Goal: Submit feedback/report problem: Submit feedback/report problem

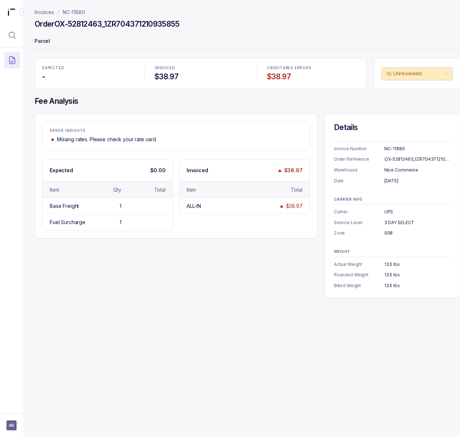
click at [265, 285] on div "ERROR INSIGHTS Missing rates. Please check your rate card. Expected $0.00 Item …" at bounding box center [248, 205] width 426 height 185
click at [403, 159] on div "OX-52812463_1ZR704371210935855" at bounding box center [417, 159] width 67 height 7
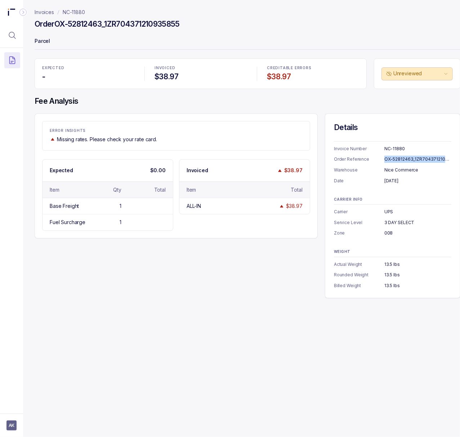
click at [403, 159] on div "OX-52812463_1ZR704371210935855" at bounding box center [417, 159] width 67 height 7
click at [434, 182] on div "[DATE]" at bounding box center [417, 180] width 67 height 7
click at [79, 12] on p "NC-11880" at bounding box center [74, 12] width 22 height 7
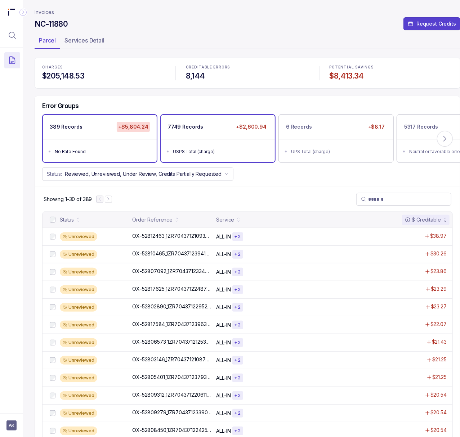
click at [186, 140] on ul "USPS Total (charge)" at bounding box center [218, 150] width 114 height 23
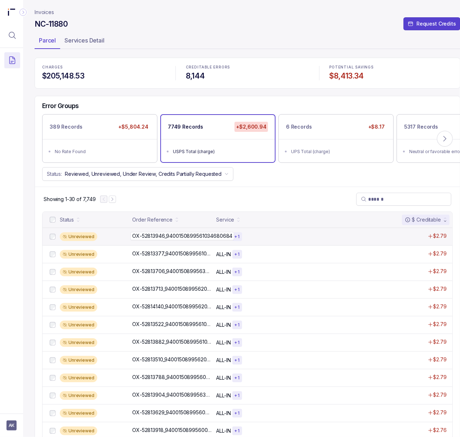
click at [161, 238] on p "OX-52813946_9400150899561034680684" at bounding box center [182, 236] width 104 height 8
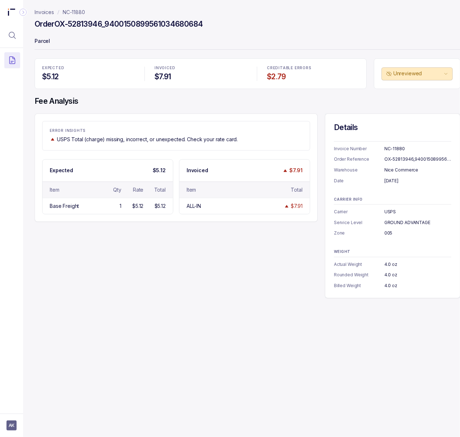
drag, startPoint x: 191, startPoint y: 301, endPoint x: 385, endPoint y: 265, distance: 197.1
click at [191, 301] on div "Invoices NC-11880 Order OX-52813946_9400150899561034680684 Parcel EXPECTED $5.1…" at bounding box center [244, 218] width 443 height 437
click at [426, 159] on div "OX-52813946_9400150899561034680684" at bounding box center [417, 159] width 67 height 7
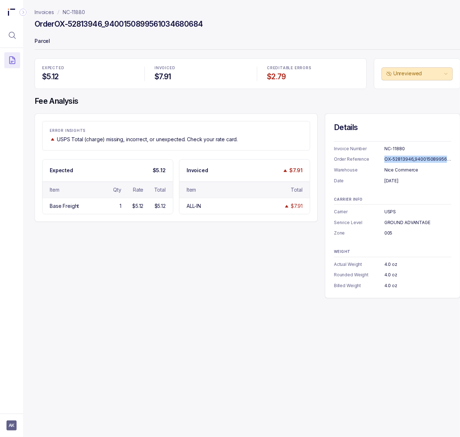
copy div "OX-52813946_9400150899561034680684"
click at [390, 179] on div "[DATE]" at bounding box center [417, 180] width 67 height 7
copy div "[DATE]"
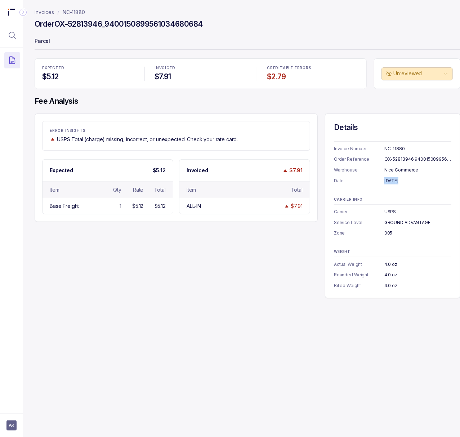
click at [390, 214] on div "USPS" at bounding box center [417, 211] width 67 height 7
copy div "USPS"
click at [399, 219] on div "GROUND ADVANTAGE" at bounding box center [417, 222] width 67 height 7
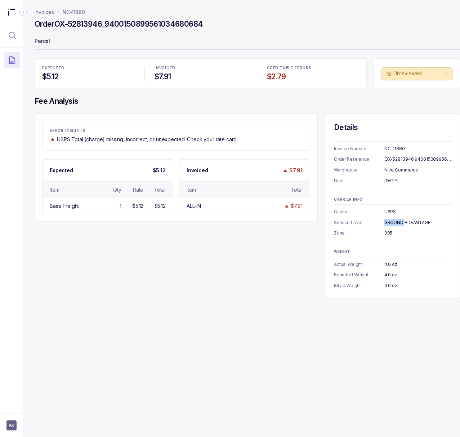
click at [399, 219] on div "GROUND ADVANTAGE" at bounding box center [417, 222] width 67 height 7
copy div "GROUND ADVANTAGE"
click at [388, 233] on div "005" at bounding box center [417, 232] width 67 height 7
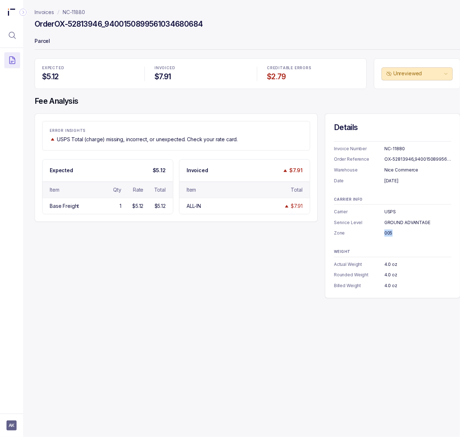
copy div "005"
click at [393, 288] on div "4.0 oz" at bounding box center [417, 285] width 67 height 7
copy div "4.0 oz"
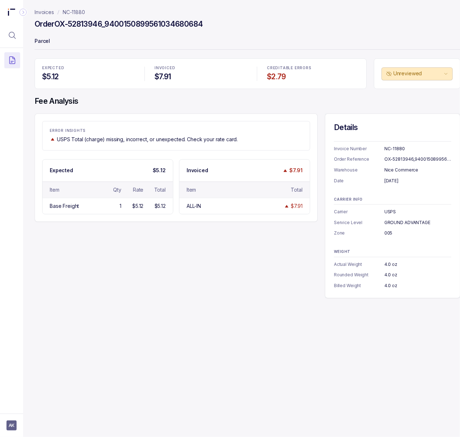
click at [198, 402] on div "Invoices NC-11880 Order OX-52813946_9400150899561034680684 Parcel EXPECTED $5.1…" at bounding box center [244, 218] width 443 height 437
click at [78, 15] on p "NC-11880" at bounding box center [74, 12] width 22 height 7
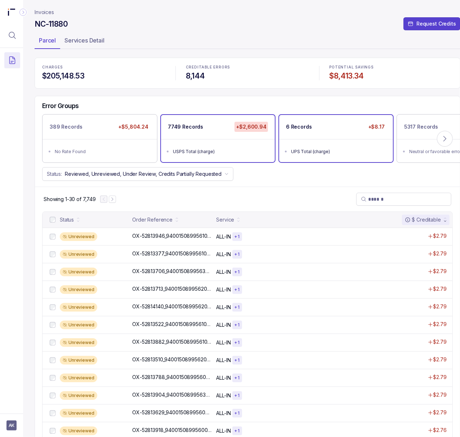
click at [311, 160] on ul "UPS Total (charge)" at bounding box center [336, 150] width 114 height 23
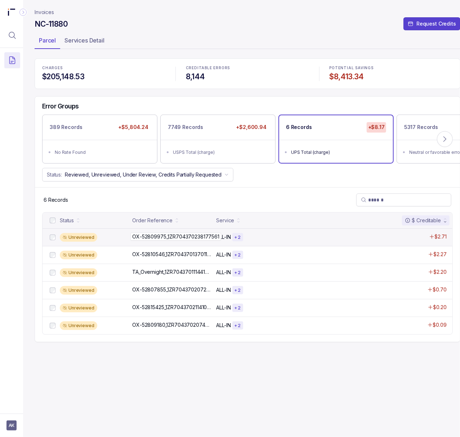
click at [182, 241] on p "OX-52809975_1ZR704370238177561" at bounding box center [175, 237] width 91 height 8
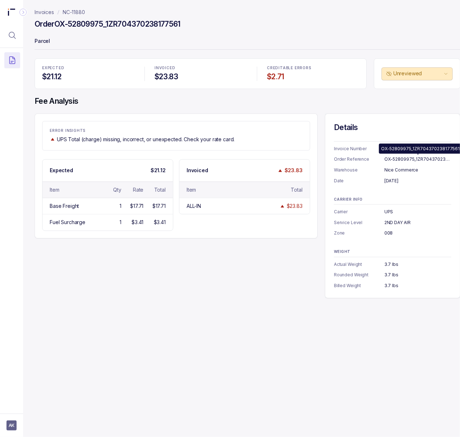
click at [404, 161] on div "OX-52809975_1ZR704370238177561" at bounding box center [417, 159] width 67 height 7
copy div "OX-52809975_1ZR704370238177561"
click at [388, 183] on div "[DATE]" at bounding box center [417, 180] width 67 height 7
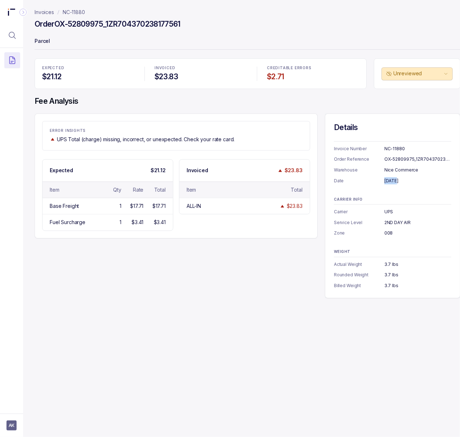
click at [388, 183] on div "[DATE]" at bounding box center [417, 180] width 67 height 7
click at [389, 211] on div "UPS" at bounding box center [417, 211] width 67 height 7
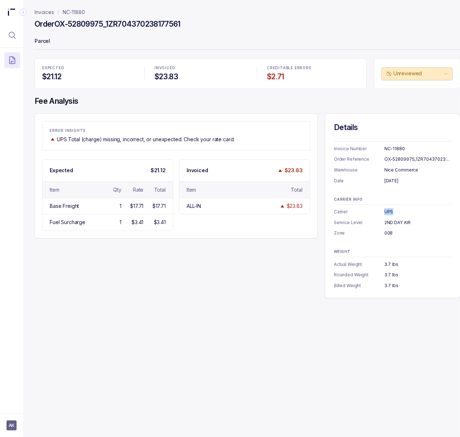
click at [389, 211] on div "UPS" at bounding box center [417, 211] width 67 height 7
copy div "UPS"
click at [409, 224] on div "2ND DAY AIR" at bounding box center [417, 222] width 67 height 7
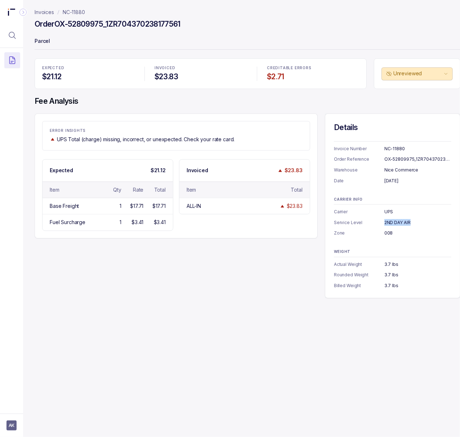
copy div "2ND DAY AIR"
click at [385, 232] on div "008" at bounding box center [417, 232] width 67 height 7
copy div "008"
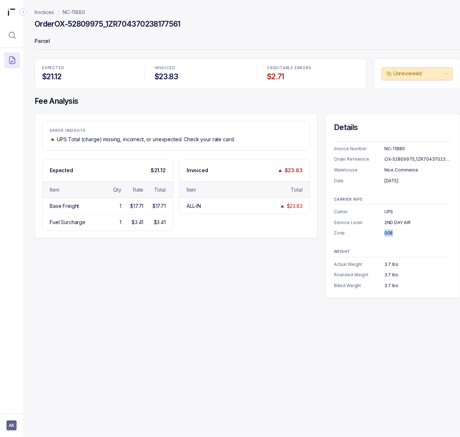
click at [389, 286] on div "3.7 lbs" at bounding box center [417, 285] width 67 height 7
click at [282, 295] on div "ERROR INSIGHTS UPS Total (charge) missing, incorrect, or unexpected. Check your…" at bounding box center [248, 205] width 426 height 185
click at [6, 36] on button "Menu Icon Button MagnifyingGlassIcon" at bounding box center [12, 35] width 16 height 16
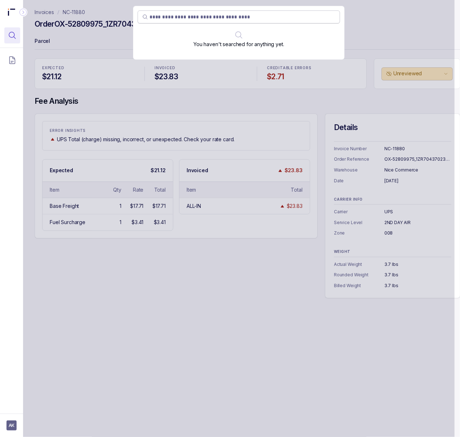
click at [229, 20] on input "search" at bounding box center [242, 16] width 186 height 7
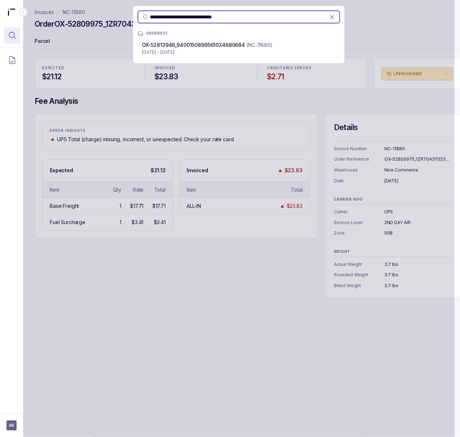
type input "**********"
click at [216, 42] on span "OX-52813946_9400150899561034680684" at bounding box center [193, 45] width 103 height 6
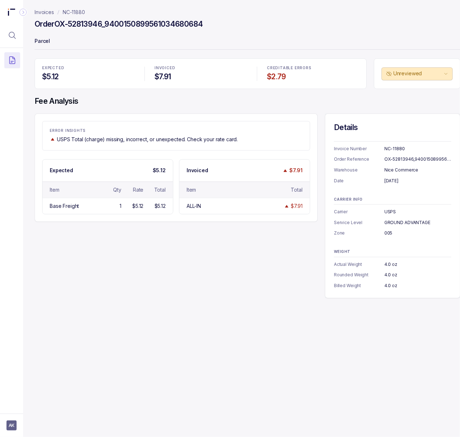
click at [68, 14] on p "NC-11880" at bounding box center [74, 12] width 22 height 7
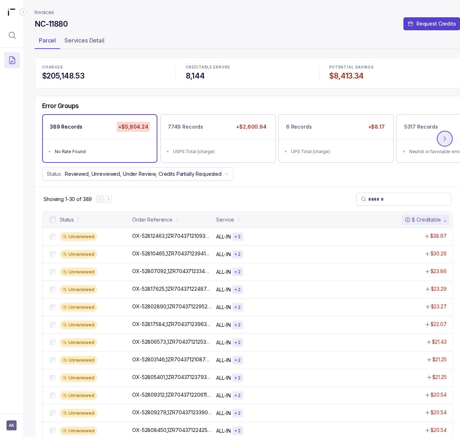
click at [444, 140] on icon at bounding box center [444, 138] width 7 height 7
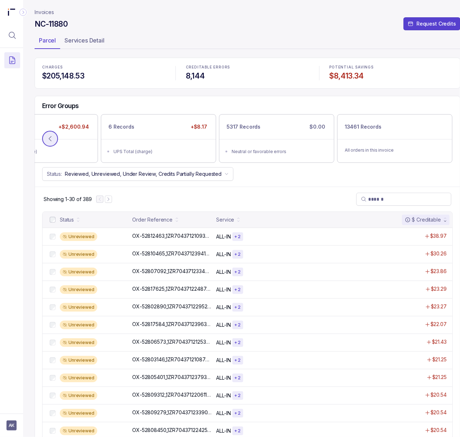
click at [51, 138] on icon at bounding box center [49, 138] width 7 height 7
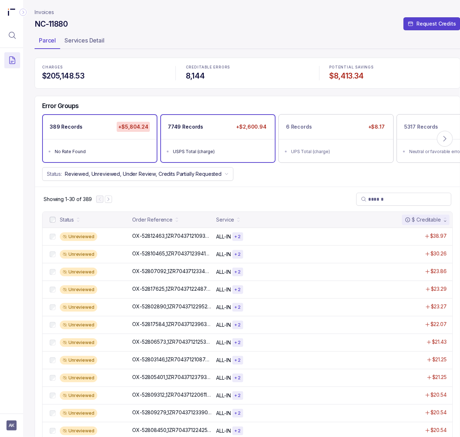
click at [244, 152] on div "USPS Total (charge)" at bounding box center [220, 151] width 94 height 7
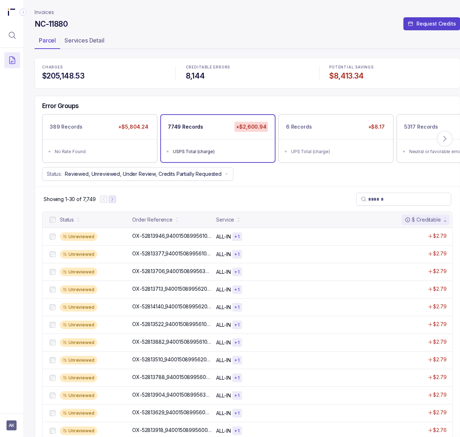
click at [112, 203] on button "Next Page" at bounding box center [112, 199] width 7 height 7
click at [147, 238] on p "OX-52813954_9400150899561034683524" at bounding box center [181, 236] width 103 height 8
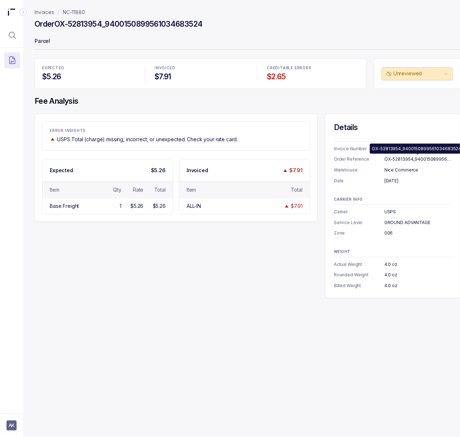
click at [416, 158] on div "OX-52813954_9400150899561034683524" at bounding box center [417, 159] width 67 height 7
click at [390, 179] on div "[DATE]" at bounding box center [417, 180] width 67 height 7
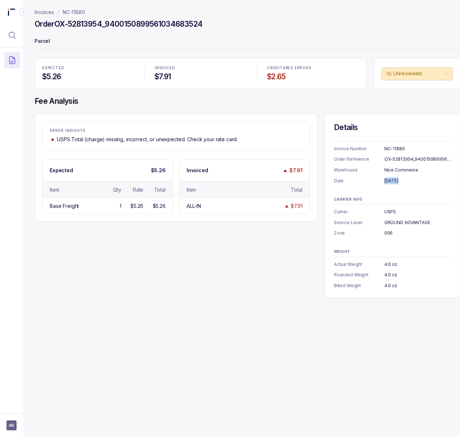
click at [390, 179] on div "[DATE]" at bounding box center [417, 180] width 67 height 7
click at [390, 212] on div "USPS" at bounding box center [417, 211] width 67 height 7
click at [394, 221] on div "GROUND ADVANTAGE" at bounding box center [417, 222] width 67 height 7
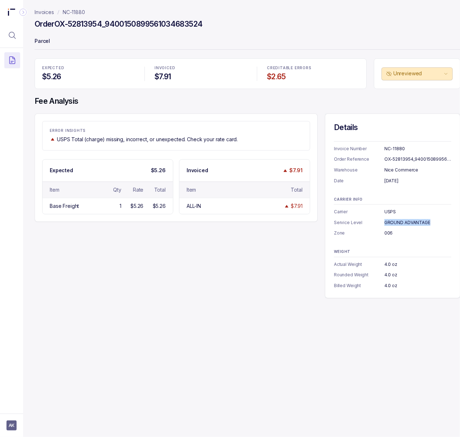
click at [394, 221] on div "GROUND ADVANTAGE" at bounding box center [417, 222] width 67 height 7
click at [388, 234] on div "006" at bounding box center [417, 232] width 67 height 7
click at [385, 285] on div "4.0 oz" at bounding box center [417, 285] width 67 height 7
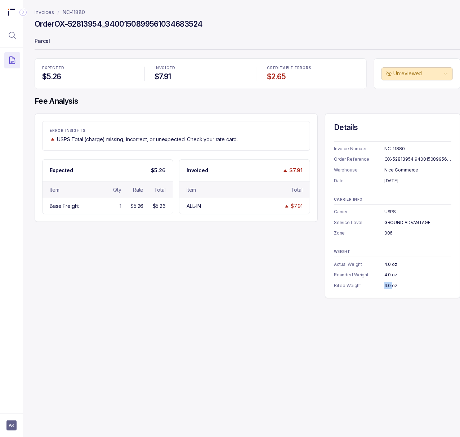
click at [385, 285] on div "4.0 oz" at bounding box center [417, 285] width 67 height 7
click at [45, 10] on p "Invoices" at bounding box center [44, 12] width 19 height 7
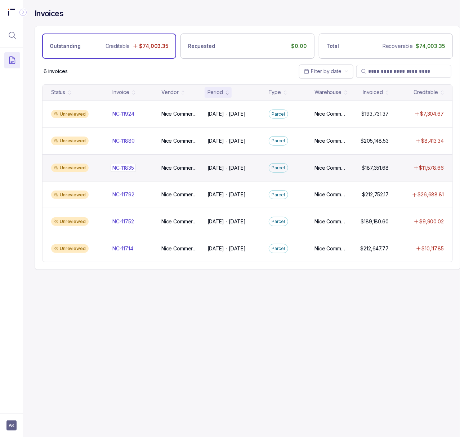
click at [130, 168] on p "NC-11835" at bounding box center [123, 168] width 25 height 8
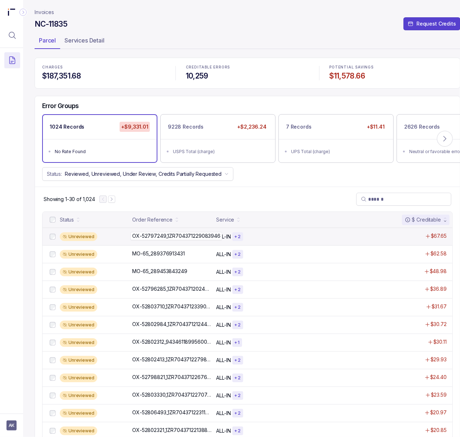
click at [169, 235] on p "OX-52797249_1ZR704371229083946" at bounding box center [176, 236] width 92 height 8
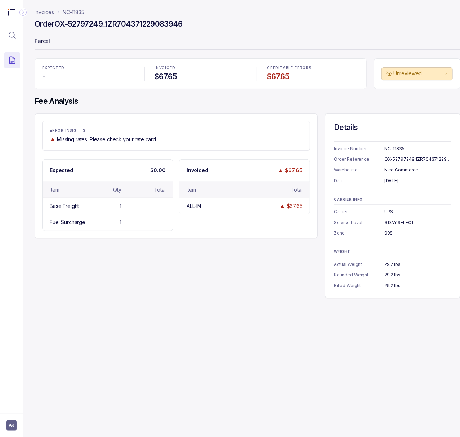
click at [398, 147] on div "NC-11835" at bounding box center [417, 148] width 67 height 7
click at [398, 148] on div "NC-11835" at bounding box center [417, 148] width 67 height 7
click at [398, 150] on div "NC-11835" at bounding box center [417, 148] width 67 height 7
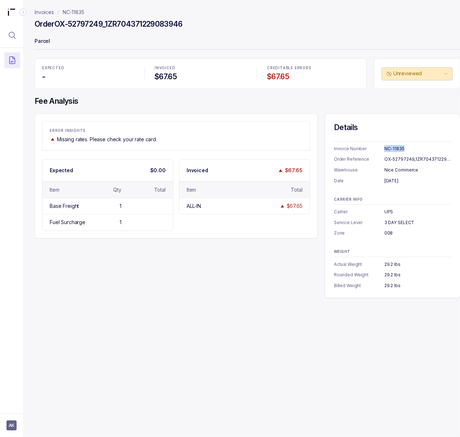
click at [398, 150] on div "NC-11835" at bounding box center [417, 148] width 67 height 7
click at [433, 157] on div "OX-52797249_1ZR704371229083946" at bounding box center [417, 159] width 67 height 7
click at [394, 180] on div "[DATE]" at bounding box center [417, 180] width 67 height 7
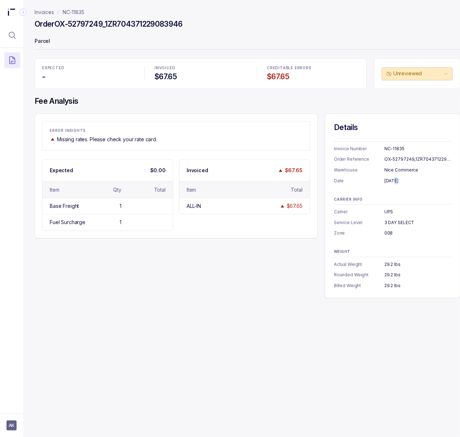
click at [394, 180] on div "[DATE]" at bounding box center [417, 180] width 67 height 7
click at [388, 209] on div "UPS" at bounding box center [417, 211] width 67 height 7
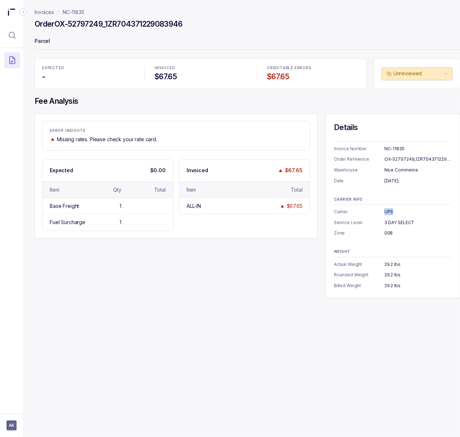
click at [388, 209] on div "UPS" at bounding box center [417, 211] width 67 height 7
click at [403, 224] on div "3 DAY SELECT" at bounding box center [417, 222] width 67 height 7
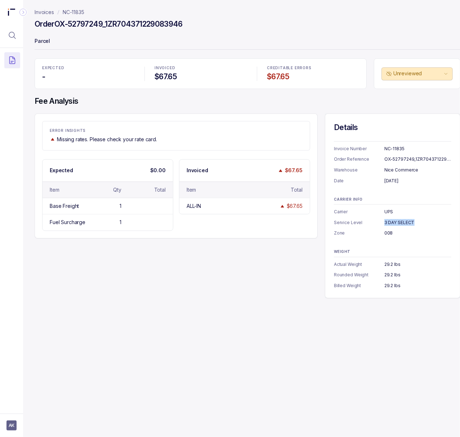
click at [390, 234] on div "008" at bounding box center [417, 232] width 67 height 7
click at [391, 289] on div "29.2 lbs" at bounding box center [417, 285] width 67 height 7
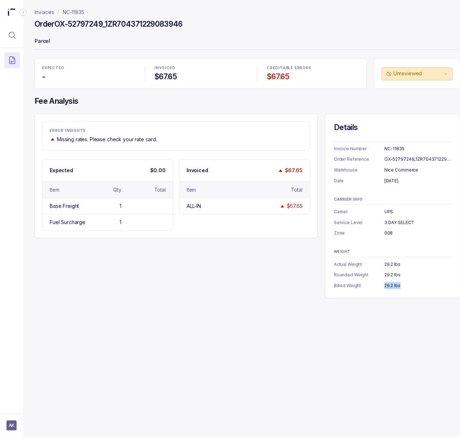
click at [391, 289] on div "29.2 lbs" at bounding box center [417, 285] width 67 height 7
click at [68, 10] on p "NC-11835" at bounding box center [74, 12] width 22 height 7
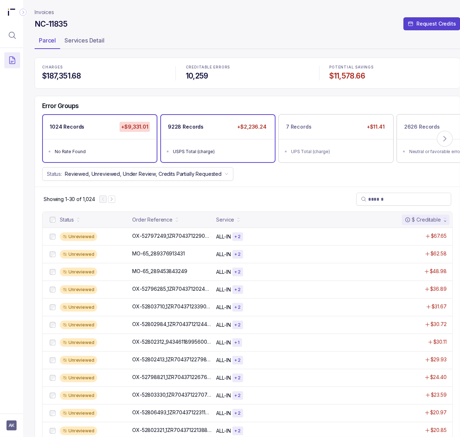
click at [203, 148] on div "USPS Total (charge)" at bounding box center [220, 151] width 94 height 7
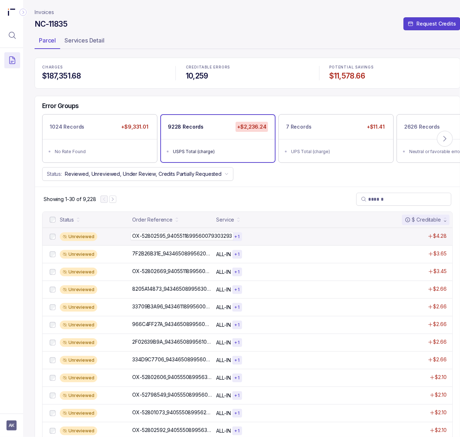
click at [159, 239] on p "OX-52802595_9405511899560079303293" at bounding box center [181, 236] width 103 height 8
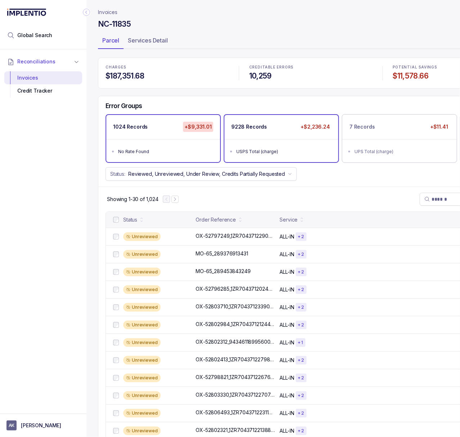
click at [257, 151] on div "USPS Total (charge)" at bounding box center [283, 151] width 94 height 7
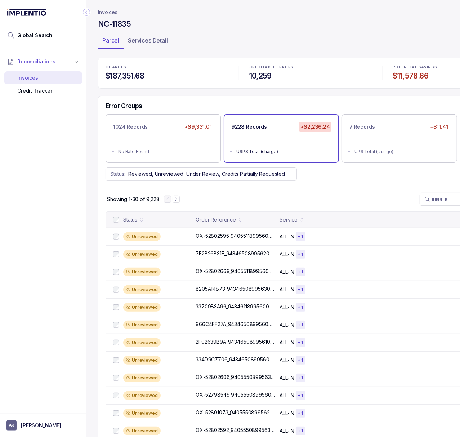
click at [89, 12] on icon "Collapse Icon" at bounding box center [86, 12] width 7 height 7
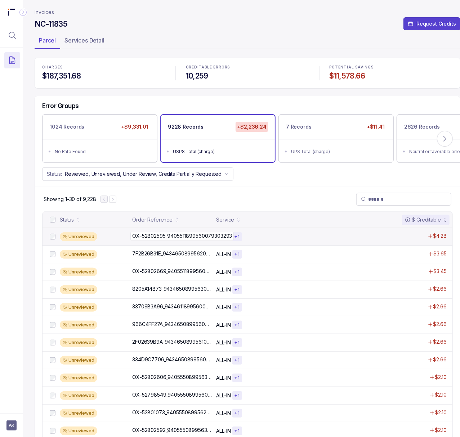
click at [160, 239] on p "OX-52802595_9405511899560079303293" at bounding box center [181, 236] width 103 height 8
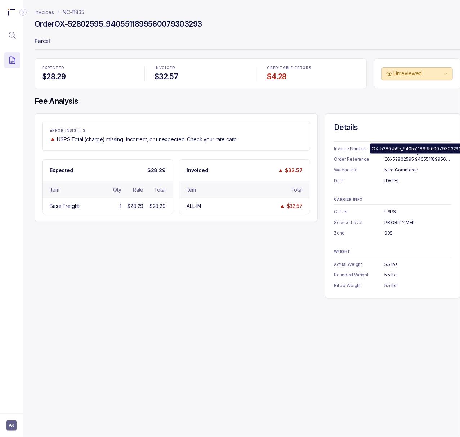
click at [408, 158] on div "OX-52802595_9405511899560079303293" at bounding box center [417, 159] width 67 height 7
copy div "OX-52802595_9405511899560079303293"
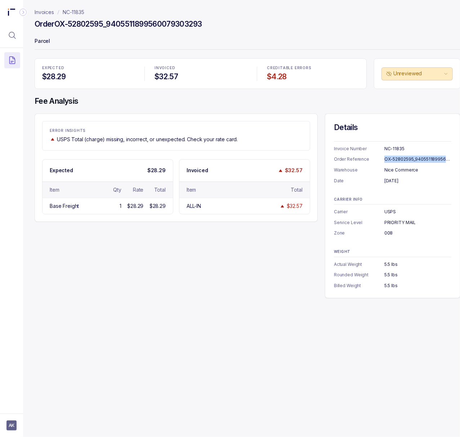
click at [391, 180] on div "June 22, 2025" at bounding box center [417, 180] width 67 height 7
copy div "June 22, 2025"
click at [387, 211] on div "USPS" at bounding box center [417, 211] width 67 height 7
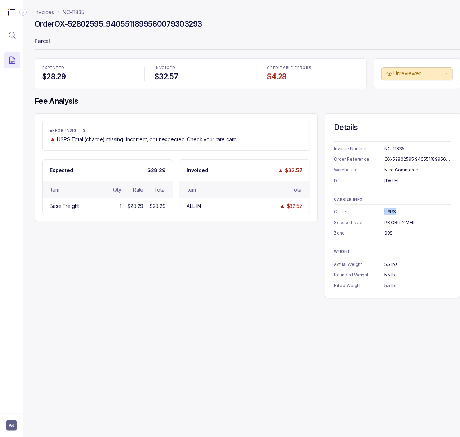
click at [387, 211] on div "USPS" at bounding box center [417, 211] width 67 height 7
copy div "USPS"
click at [402, 223] on div "PRIORITY MAIL" at bounding box center [417, 222] width 67 height 7
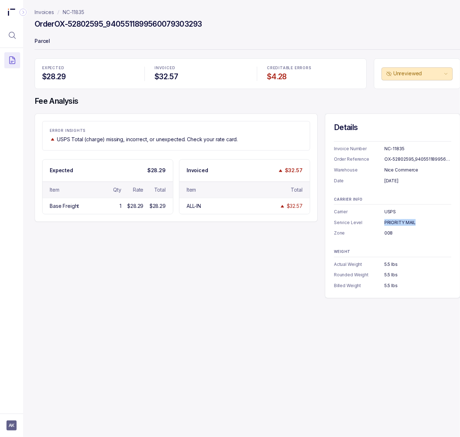
copy div "PRIORITY MAIL"
click at [389, 235] on div "008" at bounding box center [417, 232] width 67 height 7
copy div "008"
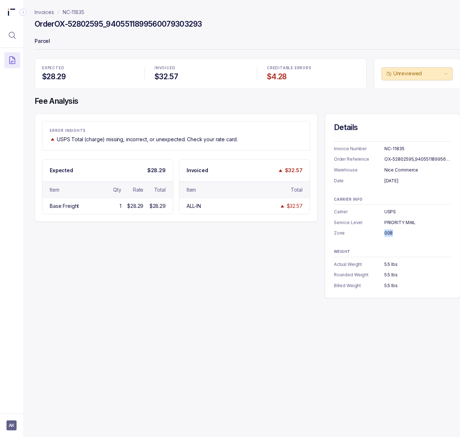
click at [390, 285] on div "5.5 lbs" at bounding box center [417, 285] width 67 height 7
copy div "5.5 lbs"
click at [378, 369] on div "Invoices NC-11835 Order OX-52802595_9405511899560079303293 Parcel EXPECTED $28.…" at bounding box center [244, 218] width 443 height 437
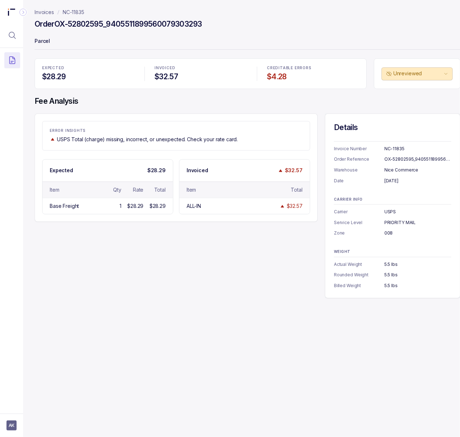
click at [73, 13] on p "NC-11835" at bounding box center [74, 12] width 22 height 7
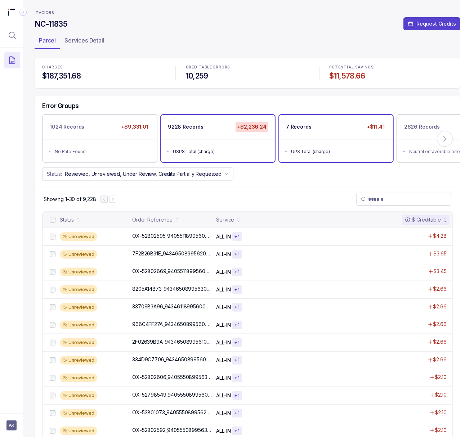
click at [301, 155] on div "UPS Total (charge)" at bounding box center [338, 151] width 94 height 7
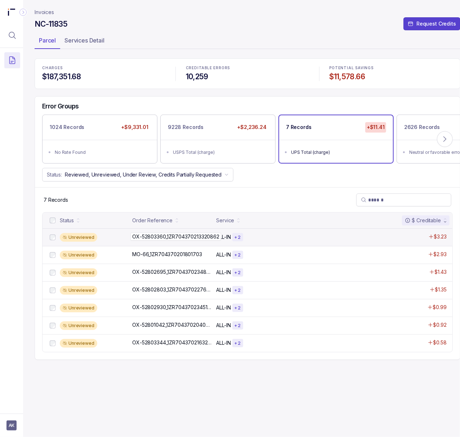
click at [151, 239] on p "OX-52803360_1ZR704370213320862" at bounding box center [175, 237] width 91 height 8
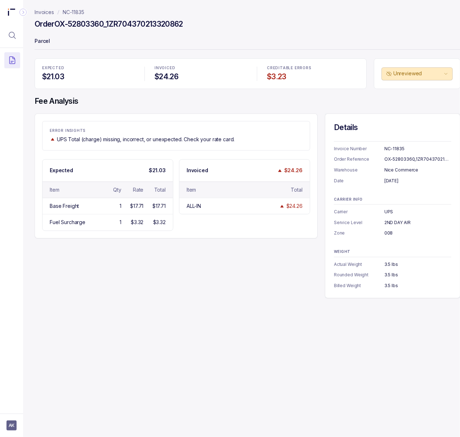
click at [395, 148] on div "NC-11835" at bounding box center [417, 148] width 67 height 7
copy div "NC-11835"
click at [416, 160] on div "OX-52803360_1ZR704370213320862" at bounding box center [417, 159] width 67 height 7
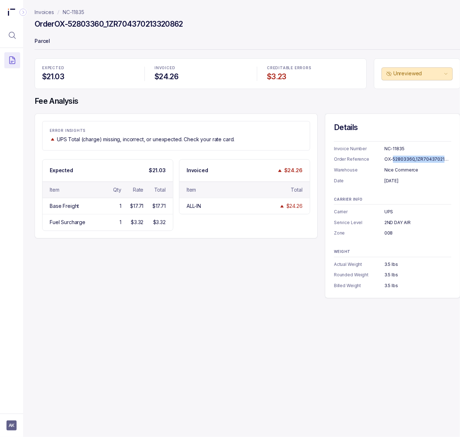
click at [416, 160] on div "OX-52803360_1ZR704370213320862" at bounding box center [417, 159] width 67 height 7
copy div "OX-52803360_1ZR704370213320862"
click at [398, 183] on div "June 23, 2025" at bounding box center [417, 180] width 67 height 7
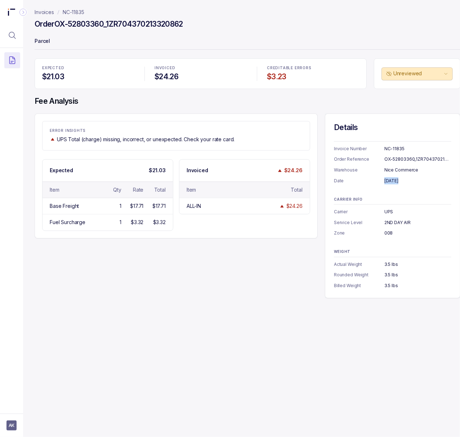
click at [398, 183] on div "June 23, 2025" at bounding box center [417, 180] width 67 height 7
copy div "June 23, 2025"
click at [389, 214] on div "UPS" at bounding box center [417, 211] width 67 height 7
copy div "UPS"
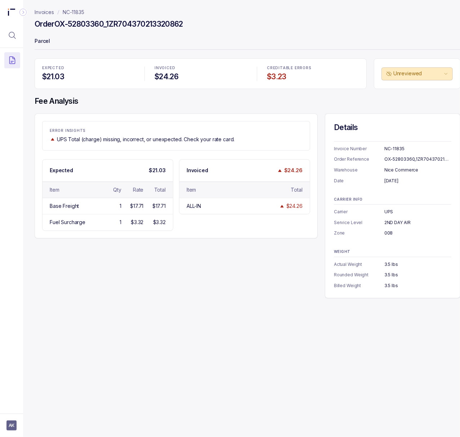
click at [399, 222] on div "2ND DAY AIR" at bounding box center [417, 222] width 67 height 7
click at [390, 236] on div "008" at bounding box center [417, 232] width 67 height 7
click at [388, 235] on div "008" at bounding box center [417, 232] width 67 height 7
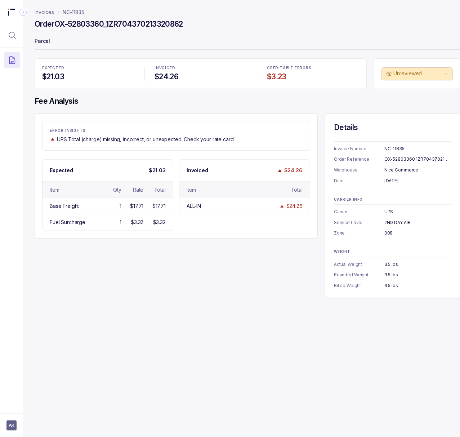
click at [388, 235] on div "008" at bounding box center [417, 232] width 67 height 7
click at [391, 286] on div "3.5 lbs" at bounding box center [417, 285] width 67 height 7
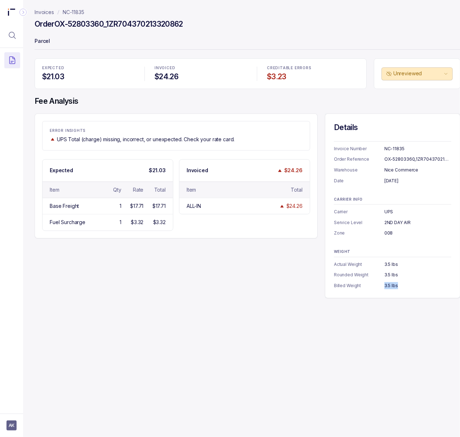
click at [76, 14] on p "NC-11835" at bounding box center [74, 12] width 22 height 7
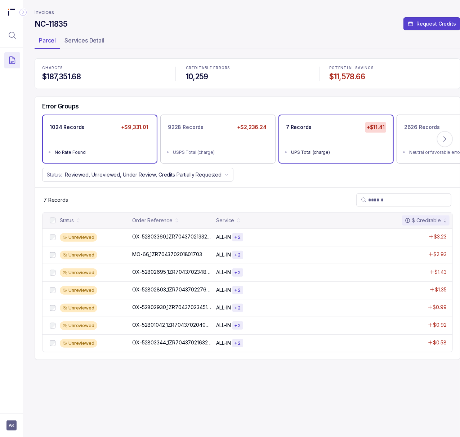
click at [99, 135] on div "1024 Records +$9,331.01" at bounding box center [100, 127] width 114 height 24
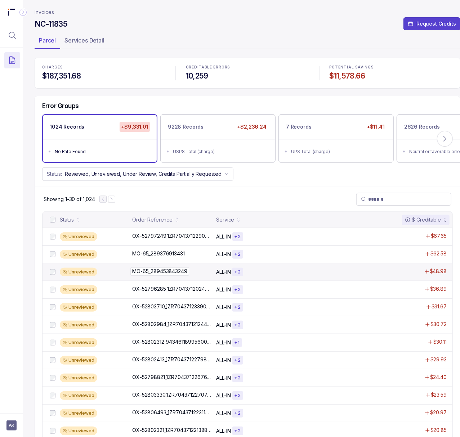
click at [162, 275] on p "MO-65_289453843249" at bounding box center [159, 271] width 58 height 8
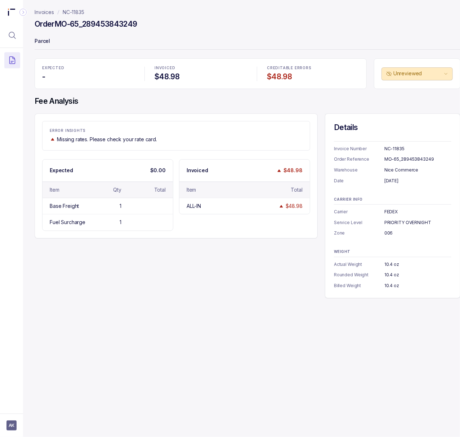
click at [393, 149] on div "NC-11835" at bounding box center [417, 148] width 67 height 7
click at [389, 160] on div "MO-65_289453843249" at bounding box center [417, 159] width 67 height 7
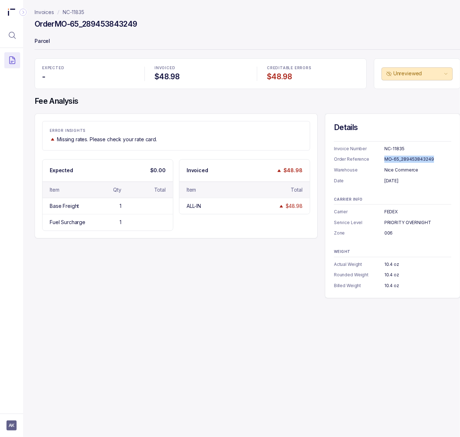
click at [389, 160] on div "MO-65_289453843249" at bounding box center [417, 159] width 67 height 7
click at [410, 182] on div "June 30, 2025" at bounding box center [417, 180] width 67 height 7
click at [391, 208] on div "FEDEX" at bounding box center [417, 211] width 67 height 7
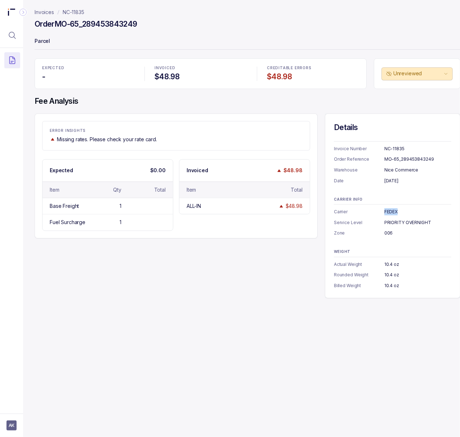
click at [391, 208] on div "FEDEX" at bounding box center [417, 211] width 67 height 7
click at [393, 223] on div "PRIORITY OVERNIGHT" at bounding box center [417, 222] width 67 height 7
click at [388, 234] on div "006" at bounding box center [417, 232] width 67 height 7
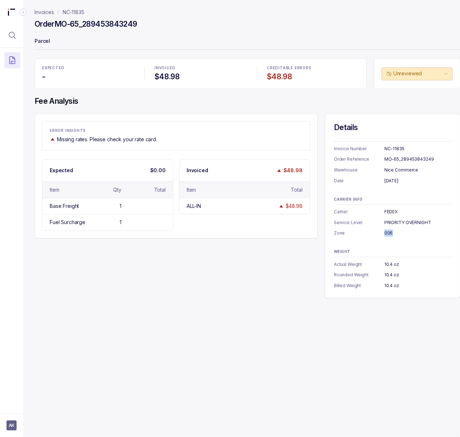
click at [388, 234] on div "006" at bounding box center [417, 232] width 67 height 7
click at [395, 288] on div "10.4 oz" at bounding box center [417, 285] width 67 height 7
click at [36, 10] on p "Invoices" at bounding box center [44, 12] width 19 height 7
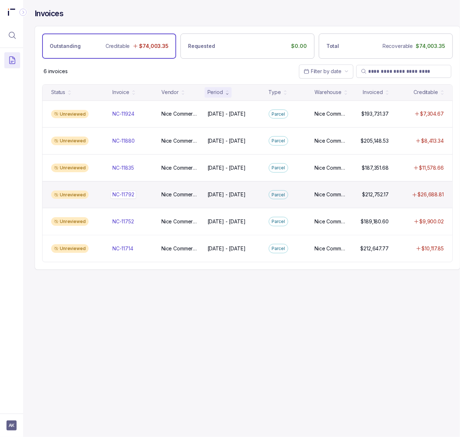
click at [130, 198] on p "NC-11792" at bounding box center [124, 195] width 26 height 8
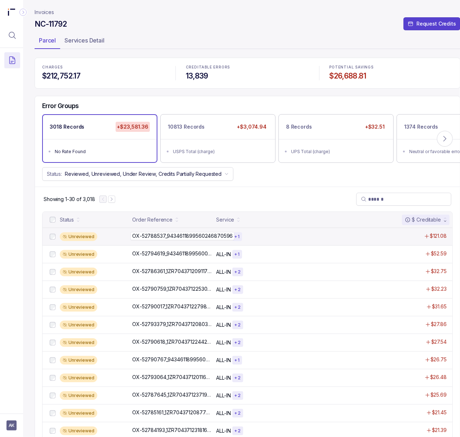
click at [174, 239] on p "OX-52788537_9434611899560246870596" at bounding box center [182, 236] width 104 height 8
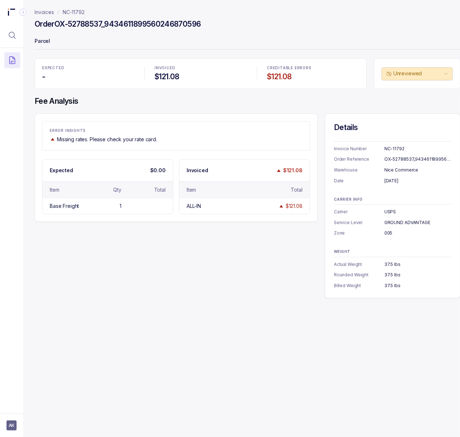
click at [395, 147] on div "NC-11792" at bounding box center [417, 148] width 67 height 7
click at [422, 158] on div "OX-52788537_9434611899560246870596" at bounding box center [417, 159] width 67 height 7
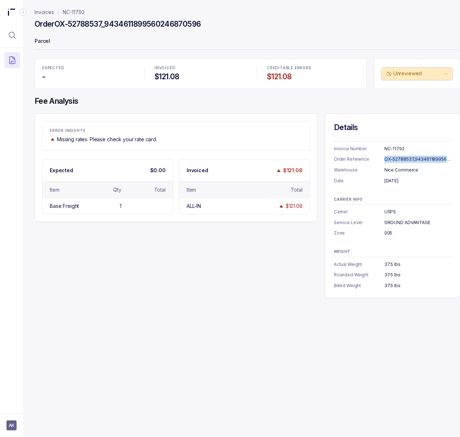
click at [422, 158] on div "OX-52788537_9434611899560246870596" at bounding box center [417, 159] width 67 height 7
click at [401, 182] on div "May 19, 2025" at bounding box center [417, 180] width 67 height 7
click at [390, 211] on div "USPS" at bounding box center [417, 211] width 67 height 7
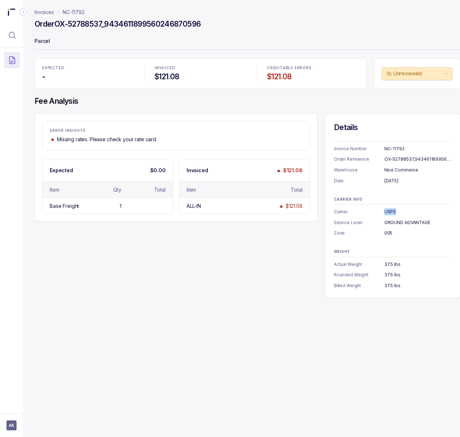
click at [390, 211] on div "USPS" at bounding box center [417, 211] width 67 height 7
click at [391, 224] on div "GROUND ADVANTAGE" at bounding box center [417, 222] width 67 height 7
click at [387, 234] on div "005" at bounding box center [417, 232] width 67 height 7
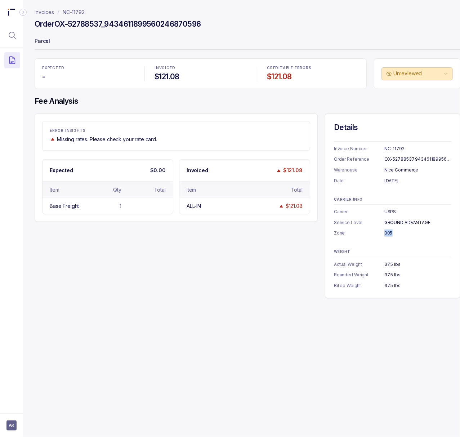
click at [387, 234] on div "005" at bounding box center [417, 232] width 67 height 7
click at [396, 286] on div "37.5 lbs" at bounding box center [417, 285] width 67 height 7
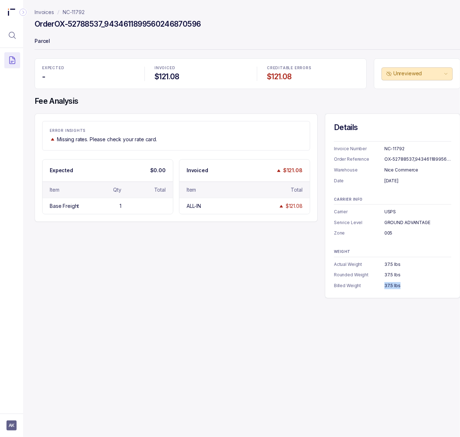
click at [82, 12] on p "NC-11792" at bounding box center [74, 12] width 22 height 7
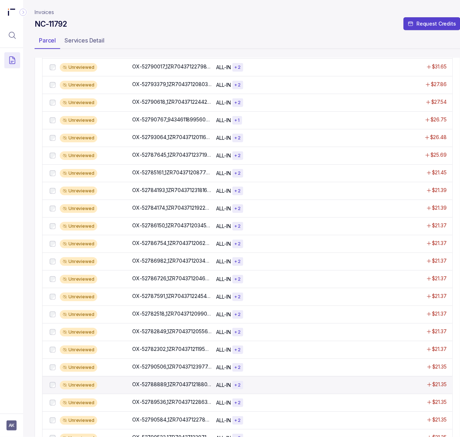
scroll to position [288, 0]
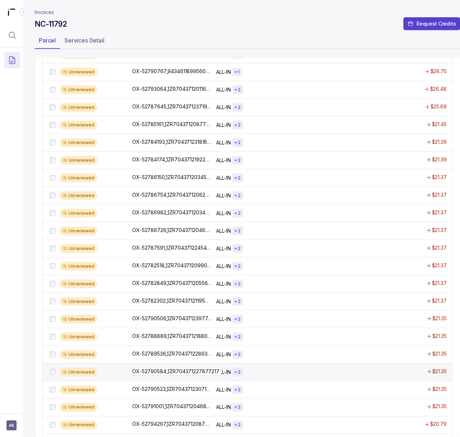
click at [187, 374] on p "OX-52790584_1ZR704371227877217" at bounding box center [175, 371] width 91 height 8
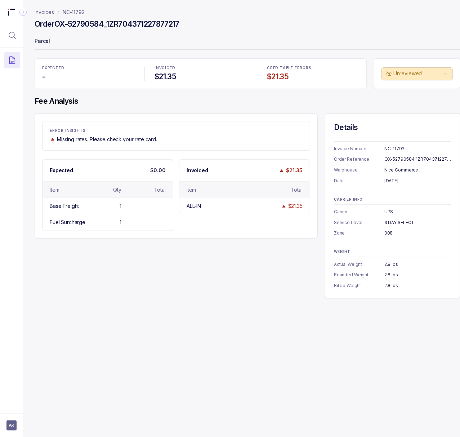
click at [404, 161] on div "OX-52790584_1ZR704371227877217" at bounding box center [417, 159] width 67 height 7
click at [411, 183] on div "May 22, 2025" at bounding box center [417, 180] width 67 height 7
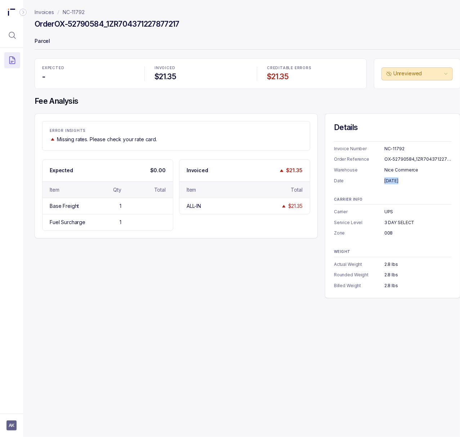
click at [411, 183] on div "May 22, 2025" at bounding box center [417, 180] width 67 height 7
click at [389, 211] on div "UPS" at bounding box center [417, 211] width 67 height 7
click at [408, 223] on div "3 DAY SELECT" at bounding box center [417, 222] width 67 height 7
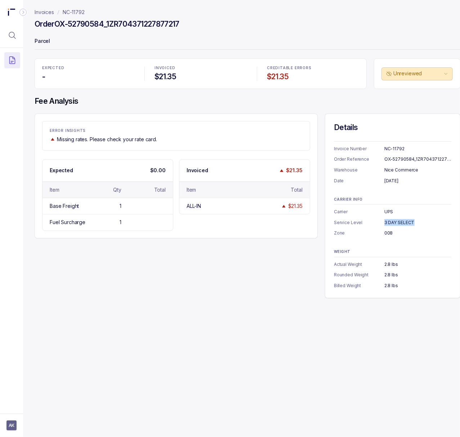
click at [408, 223] on div "3 DAY SELECT" at bounding box center [417, 222] width 67 height 7
click at [389, 231] on div "008" at bounding box center [417, 232] width 67 height 7
click at [388, 287] on div "2.8 lbs" at bounding box center [417, 285] width 67 height 7
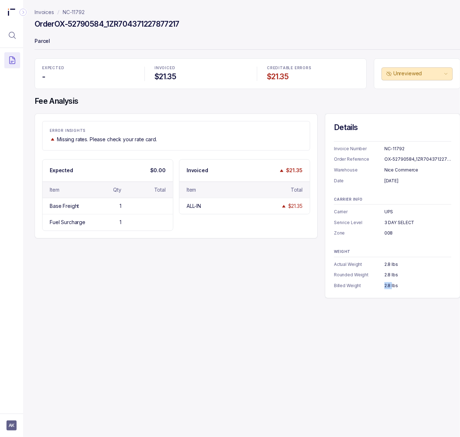
click at [388, 287] on div "2.8 lbs" at bounding box center [417, 285] width 67 height 7
click at [84, 12] on p "NC-11792" at bounding box center [74, 12] width 22 height 7
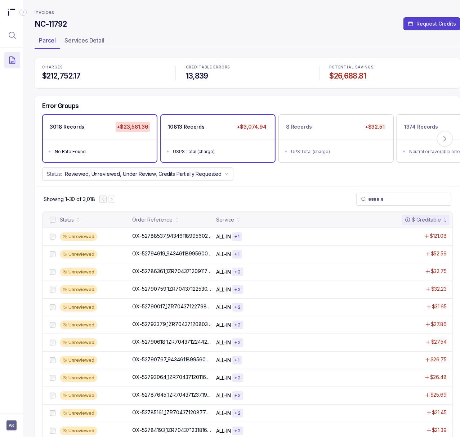
click at [211, 156] on ul "USPS Total (charge)" at bounding box center [218, 150] width 114 height 23
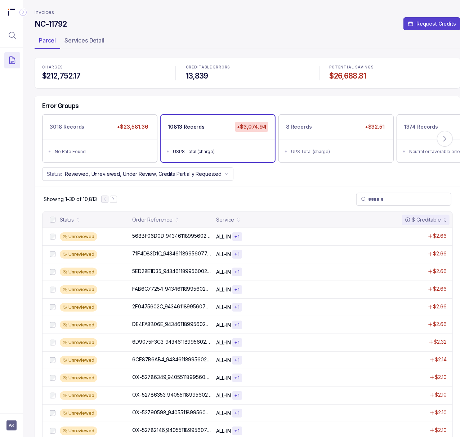
click at [160, 238] on p "568BF06D0D_9434611899560279753026" at bounding box center [181, 236] width 102 height 8
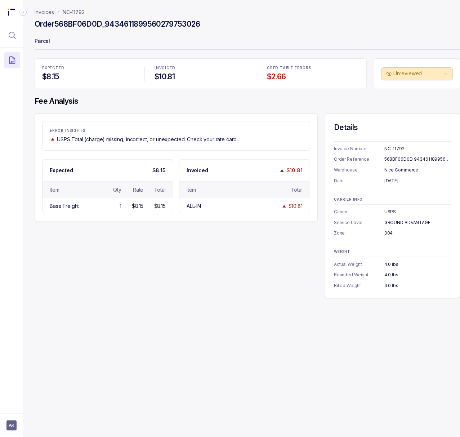
click at [382, 158] on p "Order Reference" at bounding box center [359, 159] width 50 height 7
click at [386, 158] on div "568BF06D0D_9434611899560279753026" at bounding box center [417, 159] width 67 height 7
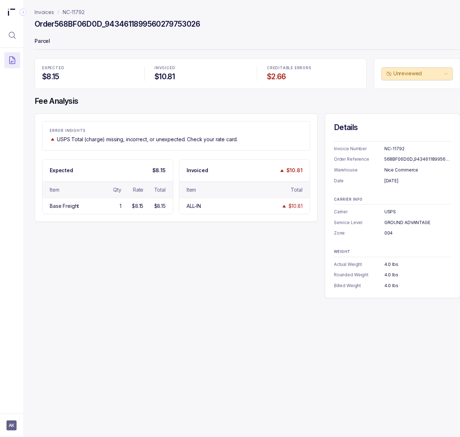
click at [404, 182] on div "May 31, 2025" at bounding box center [417, 180] width 67 height 7
click at [389, 215] on div "USPS" at bounding box center [417, 211] width 67 height 7
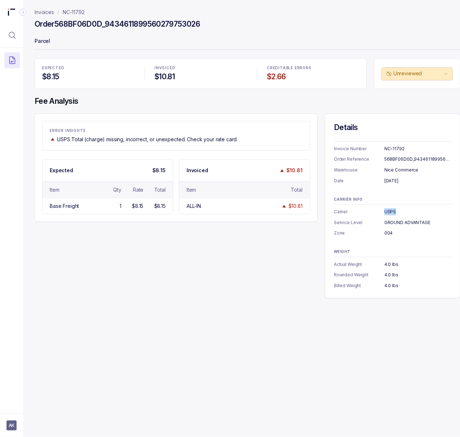
click at [389, 215] on div "USPS" at bounding box center [417, 211] width 67 height 7
click at [406, 218] on div "CARRIER INFO Carrier USPS Service Level GROUND ADVANTAGE Zone 004" at bounding box center [392, 217] width 117 height 40
click at [409, 223] on div "GROUND ADVANTAGE" at bounding box center [417, 222] width 67 height 7
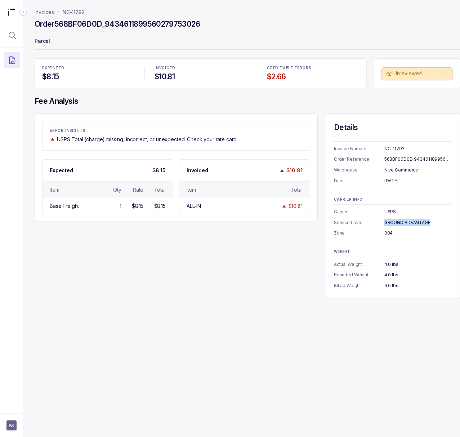
click at [388, 232] on div "004" at bounding box center [417, 232] width 67 height 7
click at [391, 287] on div "4.0 lbs" at bounding box center [417, 285] width 67 height 7
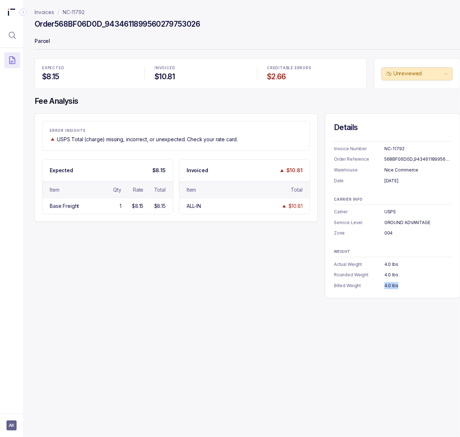
click at [81, 10] on p "NC-11792" at bounding box center [74, 12] width 22 height 7
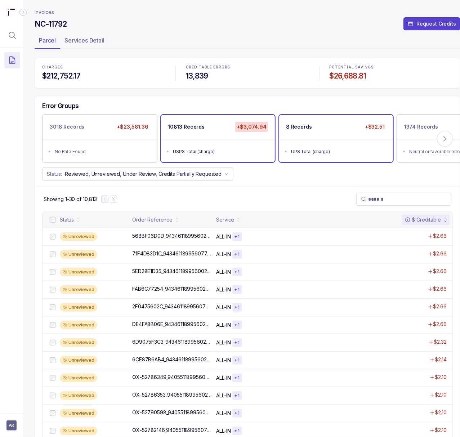
click at [344, 148] on div "UPS Total (charge)" at bounding box center [338, 151] width 94 height 7
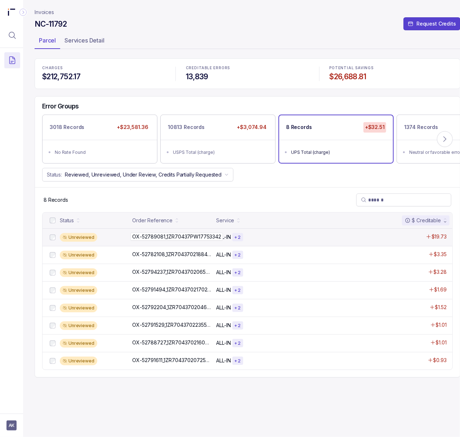
click at [191, 239] on p "OX-52789081_1ZR70437PW17753342" at bounding box center [176, 237] width 93 height 8
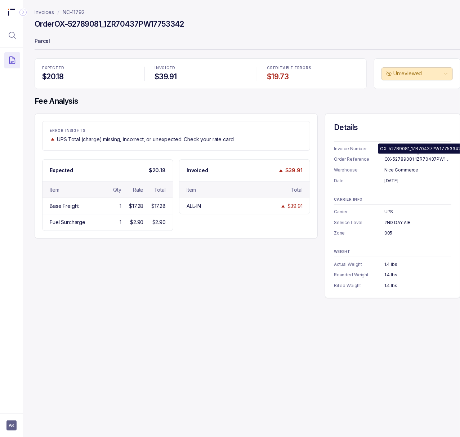
click at [412, 161] on div "OX-52789081_1ZR70437PW17753342" at bounding box center [417, 159] width 67 height 7
click at [401, 178] on div "May 20, 2025" at bounding box center [417, 180] width 67 height 7
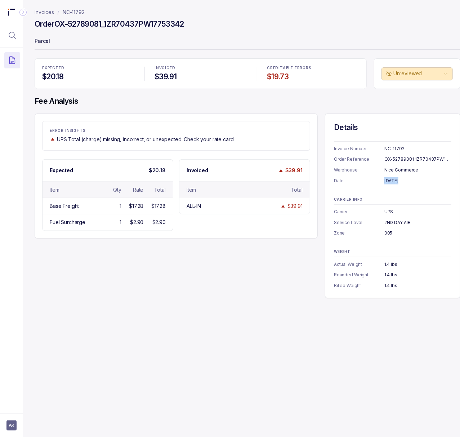
click at [401, 178] on div "May 20, 2025" at bounding box center [417, 180] width 67 height 7
click at [387, 213] on div "UPS" at bounding box center [417, 211] width 67 height 7
click at [398, 221] on div "2ND DAY AIR" at bounding box center [417, 222] width 67 height 7
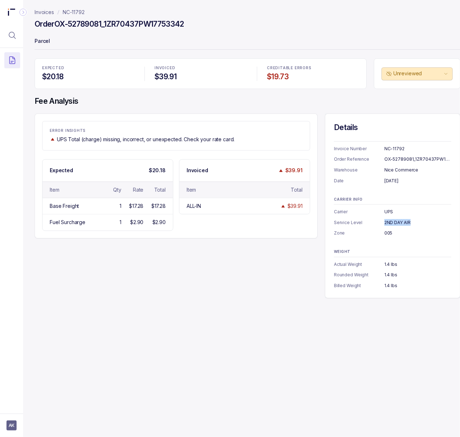
click at [398, 221] on div "2ND DAY AIR" at bounding box center [417, 222] width 67 height 7
click at [386, 236] on div "005" at bounding box center [417, 232] width 67 height 7
click at [395, 287] on div "1.4 lbs" at bounding box center [417, 285] width 67 height 7
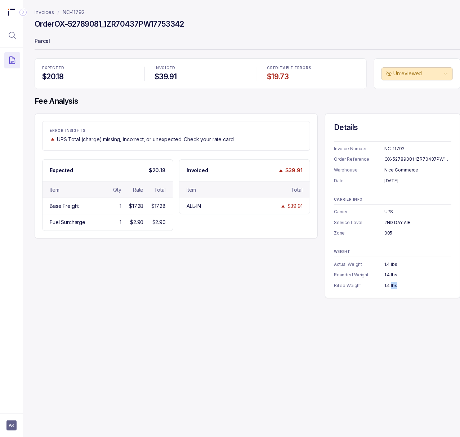
click at [395, 287] on div "1.4 lbs" at bounding box center [417, 285] width 67 height 7
click at [76, 12] on p "NC-11792" at bounding box center [74, 12] width 22 height 7
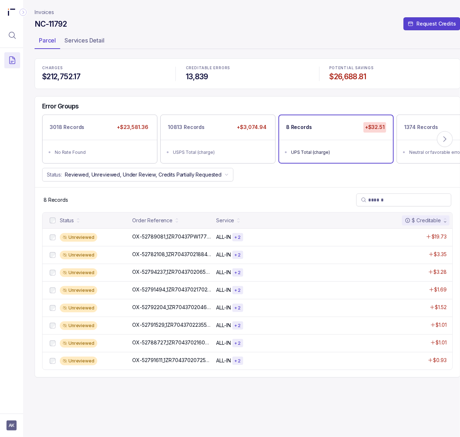
click at [51, 14] on p "Invoices" at bounding box center [44, 12] width 19 height 7
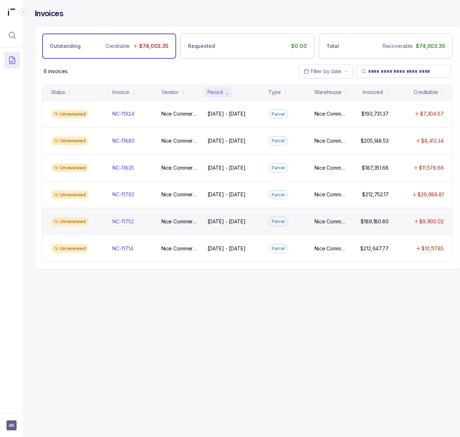
click at [127, 225] on p "NC-11752" at bounding box center [123, 222] width 25 height 8
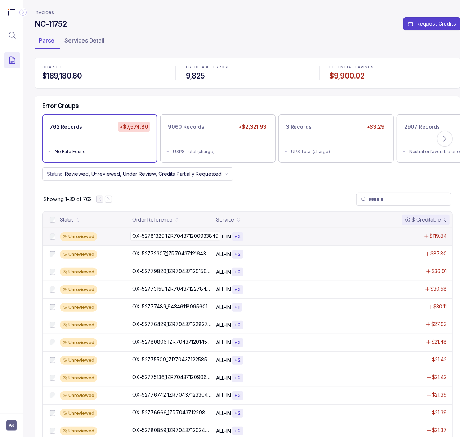
click at [179, 237] on p "OX-52781329_1ZR704371200933849" at bounding box center [175, 236] width 90 height 8
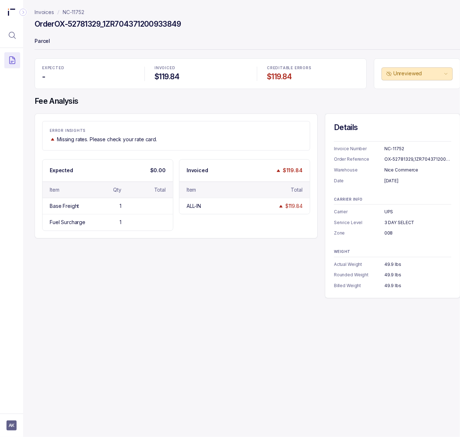
click at [399, 158] on div "OX-52781329_1ZR704371200933849" at bounding box center [417, 159] width 67 height 7
click at [398, 146] on div "NC-11752" at bounding box center [417, 148] width 67 height 7
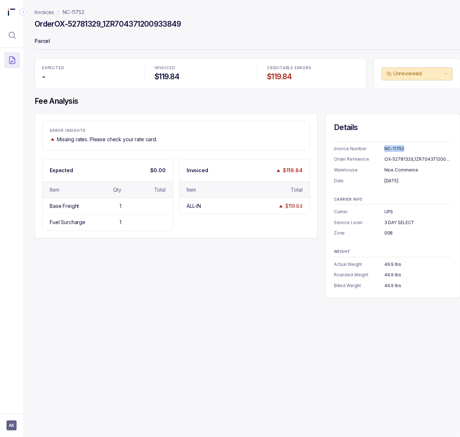
click at [398, 146] on div "NC-11752" at bounding box center [417, 148] width 67 height 7
click at [398, 182] on div "April 28, 2025" at bounding box center [417, 180] width 67 height 7
click at [390, 212] on div "UPS" at bounding box center [417, 211] width 67 height 7
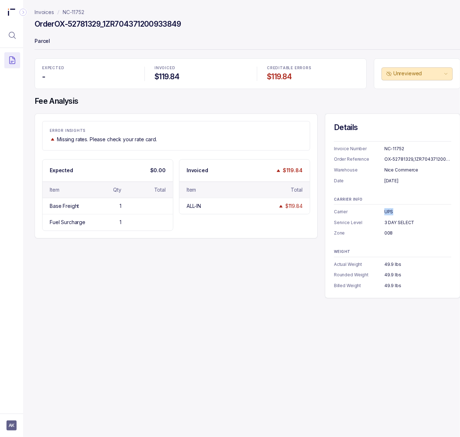
click at [390, 212] on div "UPS" at bounding box center [417, 211] width 67 height 7
click at [404, 220] on div "3 DAY SELECT" at bounding box center [417, 222] width 67 height 7
click at [388, 233] on div "008" at bounding box center [417, 232] width 67 height 7
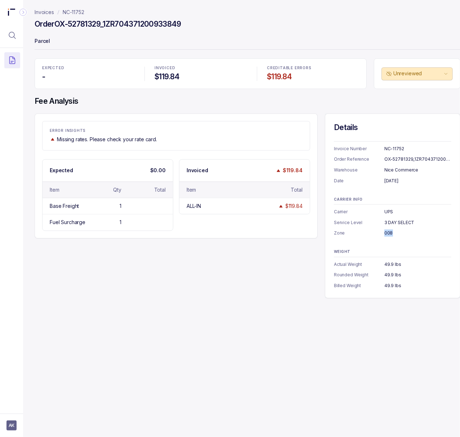
click at [388, 233] on div "008" at bounding box center [417, 232] width 67 height 7
click at [389, 287] on div "49.9 lbs" at bounding box center [417, 285] width 67 height 7
click at [71, 12] on p "NC-11752" at bounding box center [74, 12] width 22 height 7
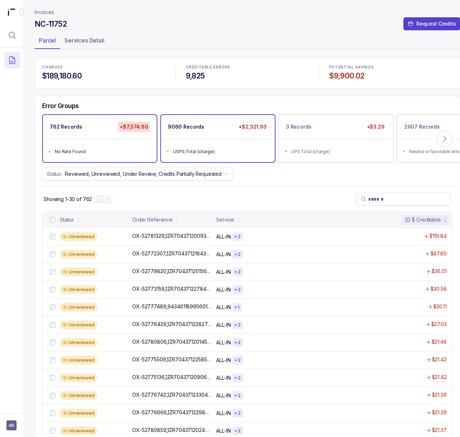
click at [220, 147] on li "USPS Total (charge)" at bounding box center [223, 151] width 100 height 9
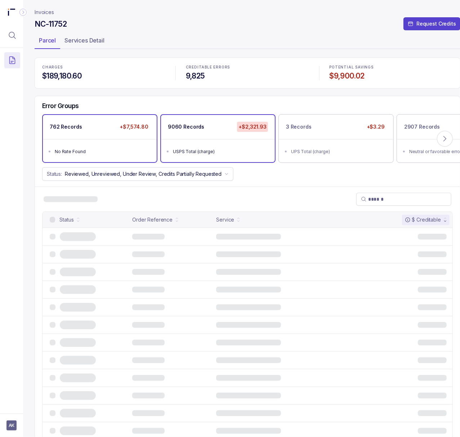
click at [114, 158] on ul "No Rate Found" at bounding box center [100, 150] width 114 height 23
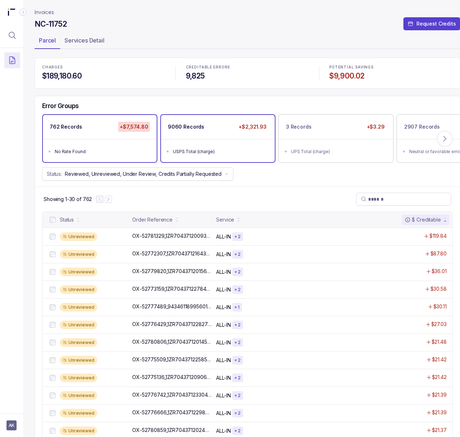
click at [196, 159] on ul "USPS Total (charge)" at bounding box center [218, 150] width 114 height 23
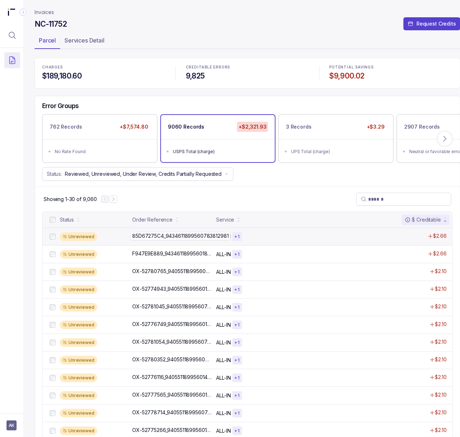
click at [201, 236] on p "85D67275C4_9434611899560783812981" at bounding box center [180, 236] width 100 height 8
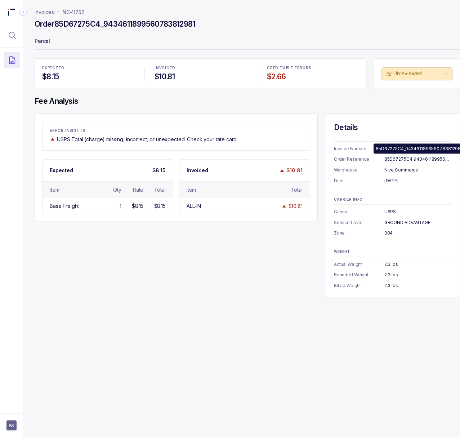
click at [396, 161] on div "85D67275C4_9434611899560783812981" at bounding box center [417, 159] width 67 height 7
click at [403, 179] on div "April 30, 2025" at bounding box center [417, 180] width 67 height 7
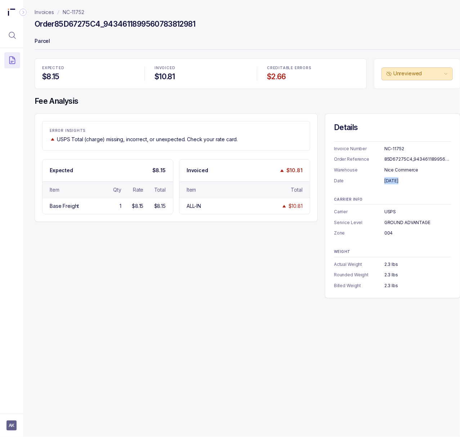
click at [403, 179] on div "April 30, 2025" at bounding box center [417, 180] width 67 height 7
click at [396, 288] on div "2.3 lbs" at bounding box center [417, 285] width 67 height 7
click at [79, 12] on p "NC-11752" at bounding box center [74, 12] width 22 height 7
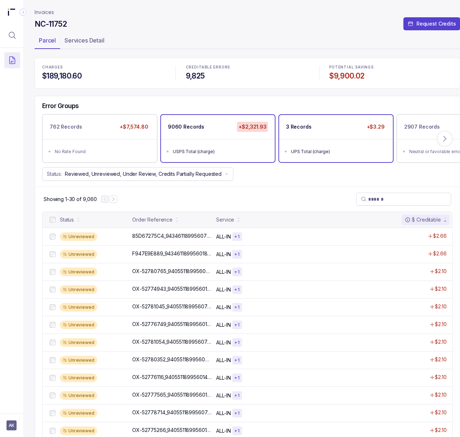
click at [318, 142] on ul "UPS Total (charge)" at bounding box center [336, 150] width 114 height 23
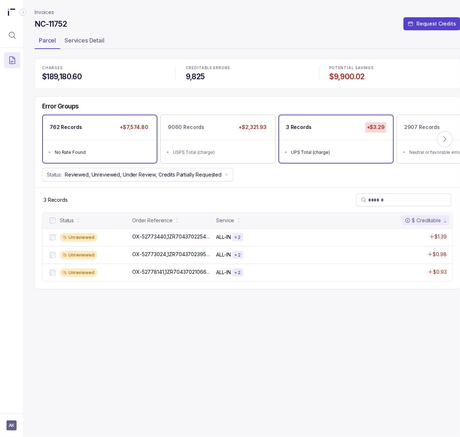
click at [126, 152] on div "No Rate Found" at bounding box center [102, 152] width 94 height 7
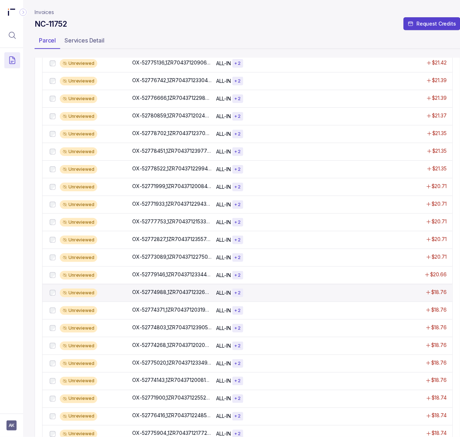
scroll to position [340, 0]
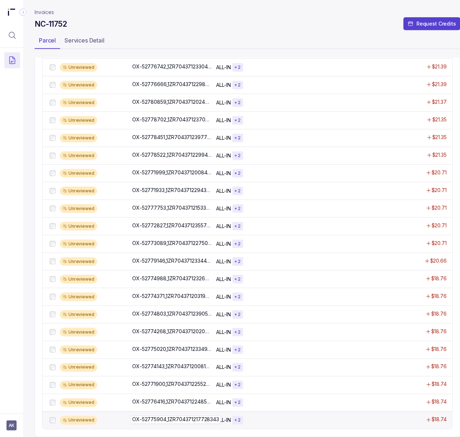
click at [176, 416] on p "OX-52775904_1ZR704371217728343" at bounding box center [175, 420] width 90 height 8
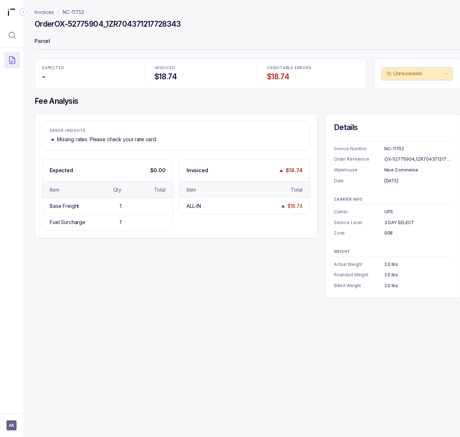
click at [398, 159] on div "OX-52775904_1ZR704371217728343" at bounding box center [417, 159] width 67 height 7
click at [389, 180] on div "April 13, 2025" at bounding box center [417, 180] width 67 height 7
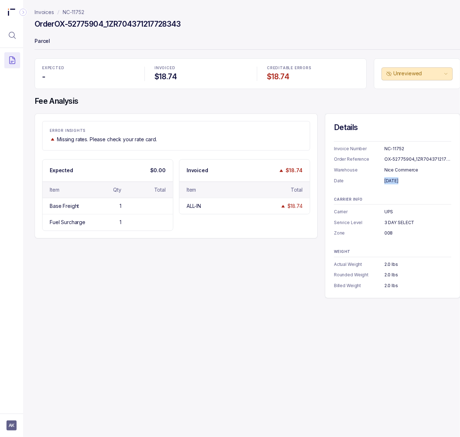
click at [389, 180] on div "April 13, 2025" at bounding box center [417, 180] width 67 height 7
click at [391, 214] on div "UPS" at bounding box center [417, 211] width 67 height 7
click at [410, 220] on div "3 DAY SELECT" at bounding box center [417, 222] width 67 height 7
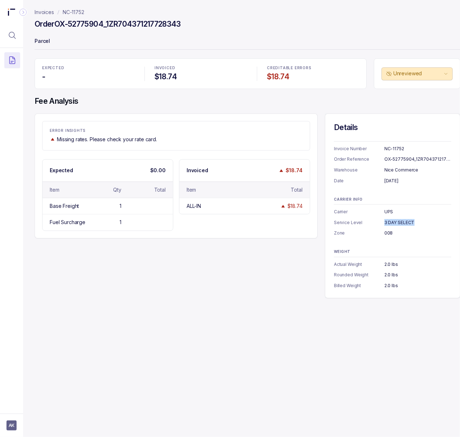
click at [410, 220] on div "3 DAY SELECT" at bounding box center [417, 222] width 67 height 7
click at [391, 232] on div "008" at bounding box center [417, 232] width 67 height 7
click at [388, 233] on div "008" at bounding box center [417, 232] width 67 height 7
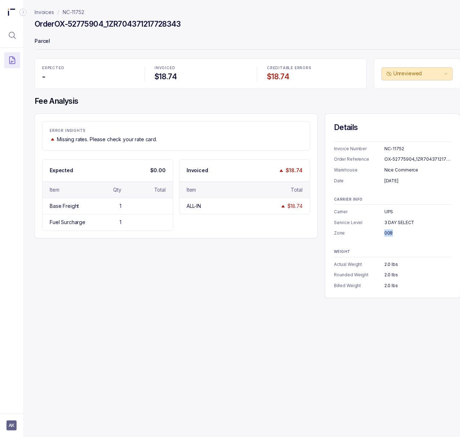
click at [388, 233] on div "008" at bounding box center [417, 232] width 67 height 7
click at [391, 284] on div "2.0 lbs" at bounding box center [417, 285] width 67 height 7
click at [69, 14] on p "NC-11752" at bounding box center [74, 12] width 22 height 7
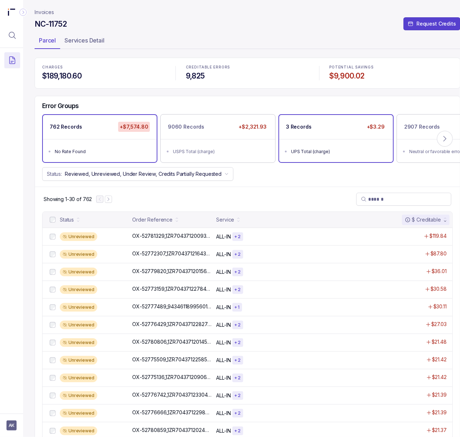
click at [322, 150] on div "UPS Total (charge)" at bounding box center [338, 151] width 94 height 7
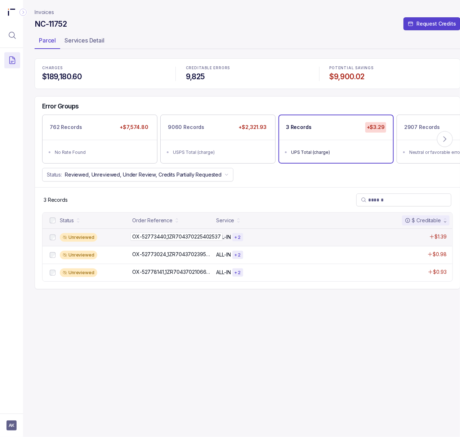
click at [157, 238] on p "OX-52773440_1ZR704370225402537" at bounding box center [176, 237] width 92 height 8
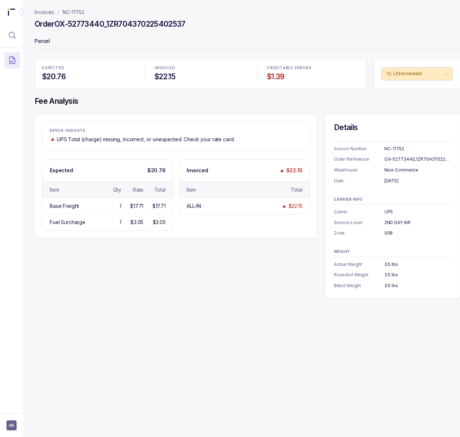
click at [393, 157] on div "OX-52773440_1ZR704370225402537" at bounding box center [417, 159] width 67 height 7
click at [393, 182] on div "April 4, 2025" at bounding box center [417, 180] width 67 height 7
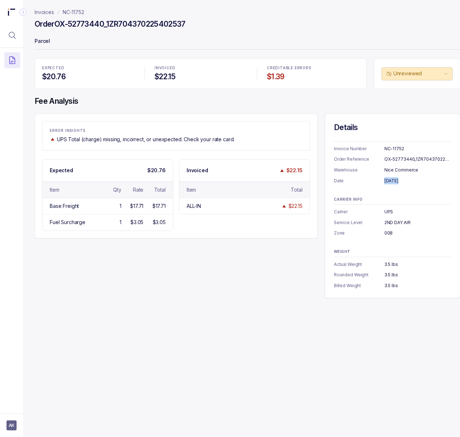
click at [393, 182] on div "April 4, 2025" at bounding box center [417, 180] width 67 height 7
click at [389, 221] on div "2ND DAY AIR" at bounding box center [417, 222] width 67 height 7
click at [388, 233] on div "008" at bounding box center [417, 232] width 67 height 7
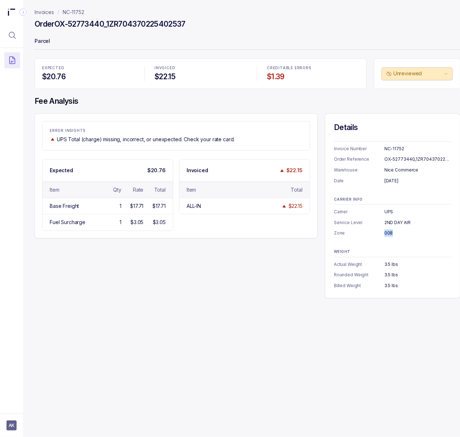
click at [388, 233] on div "008" at bounding box center [417, 232] width 67 height 7
click at [394, 288] on div "3.5 lbs" at bounding box center [417, 285] width 67 height 7
click at [394, 284] on div "3.5 lbs" at bounding box center [417, 285] width 67 height 7
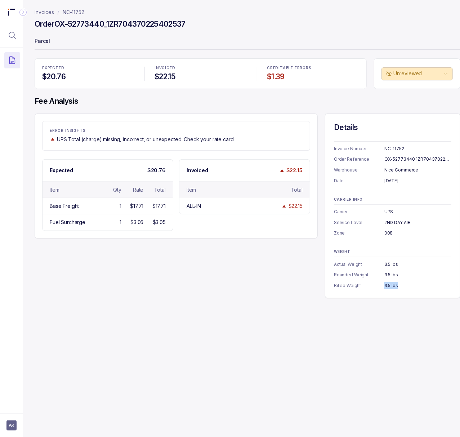
click at [51, 12] on p "Invoices" at bounding box center [44, 12] width 19 height 7
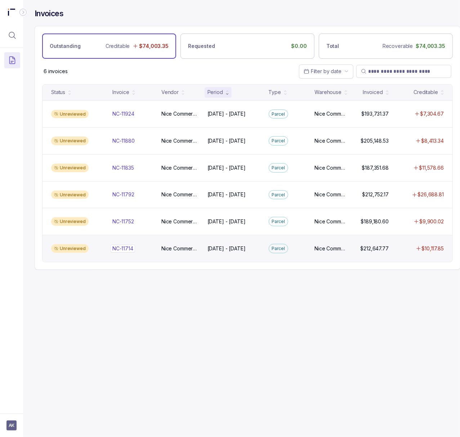
click at [133, 251] on p "NC-11714" at bounding box center [123, 249] width 24 height 8
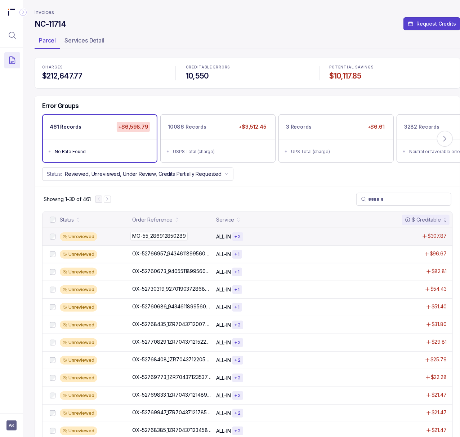
click at [163, 237] on p "MO-55_286912850289" at bounding box center [158, 236] width 57 height 8
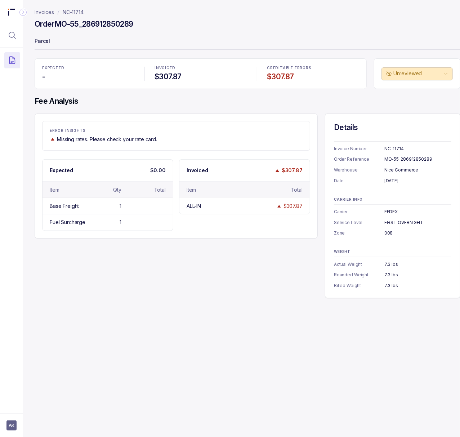
click at [392, 147] on div "NC-11714" at bounding box center [417, 148] width 67 height 7
click at [382, 153] on div "Invoice Number NC-11714 Order Reference MO-55_286912850289 Warehouse Nice Comme…" at bounding box center [392, 162] width 117 height 43
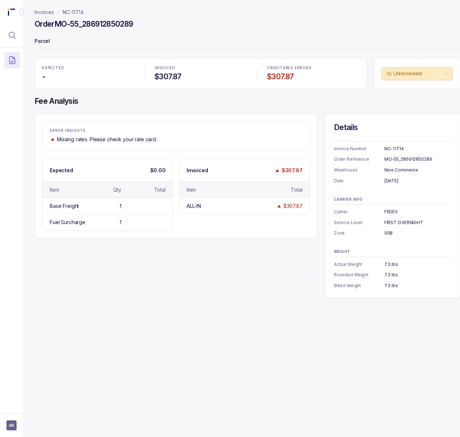
click at [387, 150] on div "NC-11714" at bounding box center [417, 148] width 67 height 7
click at [408, 161] on div "MO-55_286912850289" at bounding box center [417, 159] width 67 height 7
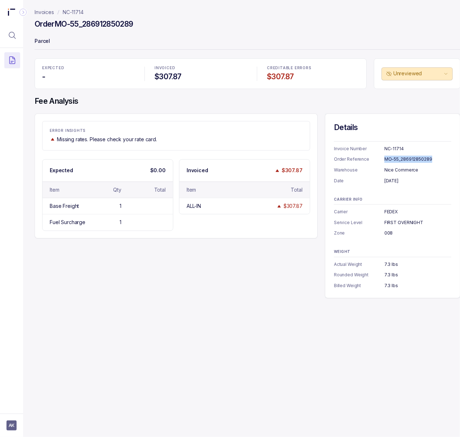
click at [408, 161] on div "MO-55_286912850289" at bounding box center [417, 159] width 67 height 7
click at [399, 183] on div "March 31, 2025" at bounding box center [417, 180] width 67 height 7
click at [390, 210] on div "FEDEX" at bounding box center [417, 211] width 67 height 7
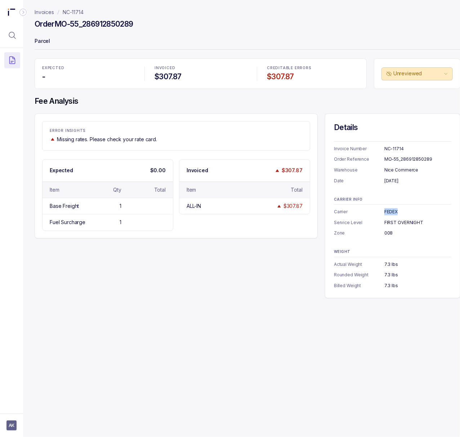
click at [390, 210] on div "FEDEX" at bounding box center [417, 211] width 67 height 7
click at [399, 222] on div "FIRST OVERNIGHT" at bounding box center [417, 222] width 67 height 7
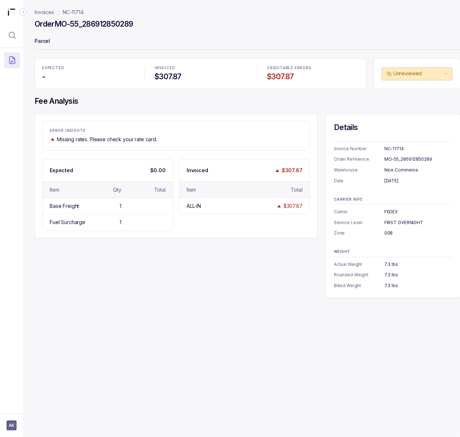
click at [391, 233] on div "008" at bounding box center [417, 232] width 67 height 7
click at [395, 287] on div "7.3 lbs" at bounding box center [417, 285] width 67 height 7
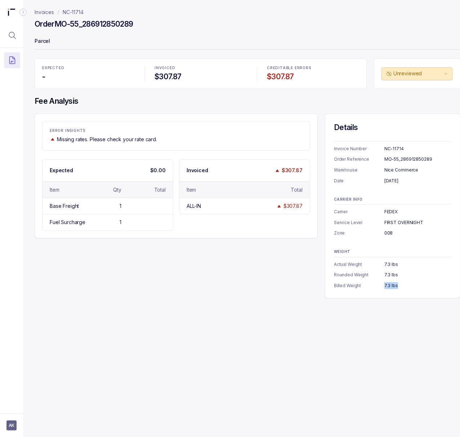
click at [74, 11] on p "NC-11714" at bounding box center [73, 12] width 21 height 7
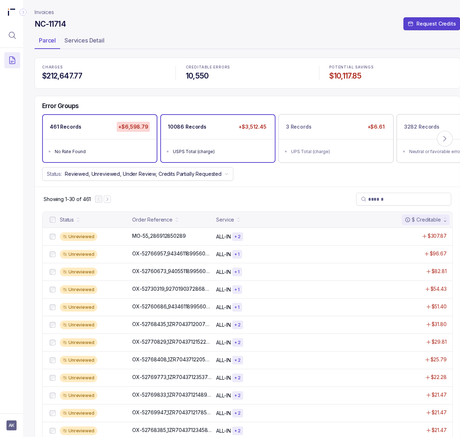
click at [214, 156] on ul "USPS Total (charge)" at bounding box center [218, 150] width 114 height 23
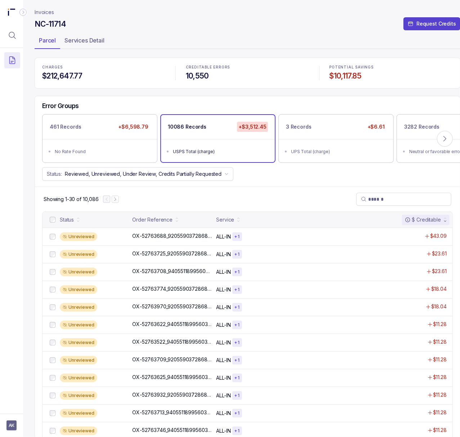
click at [151, 239] on p "OX-52763688_9205590372868900073700" at bounding box center [183, 236] width 107 height 8
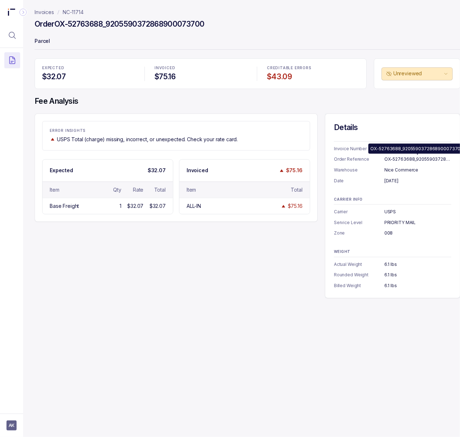
click at [400, 157] on div "OX-52763688_9205590372868900073700" at bounding box center [417, 159] width 67 height 7
click at [398, 179] on div "March 10, 2025" at bounding box center [417, 180] width 67 height 7
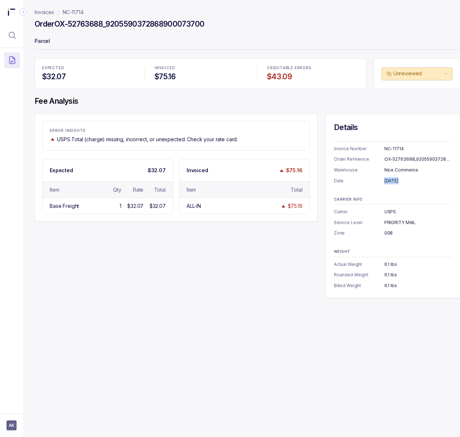
click at [398, 179] on div "March 10, 2025" at bounding box center [417, 180] width 67 height 7
click at [395, 214] on div "USPS" at bounding box center [417, 211] width 67 height 7
click at [377, 223] on p "Service Level" at bounding box center [359, 222] width 50 height 7
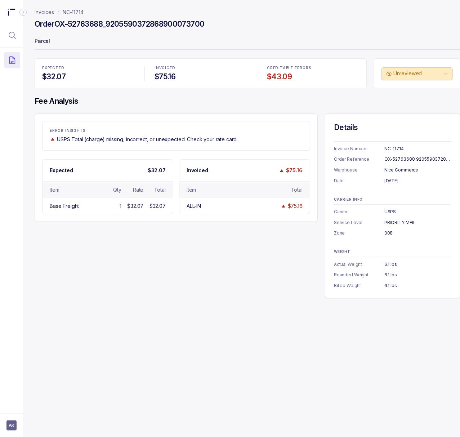
click at [383, 224] on p "Service Level" at bounding box center [359, 222] width 50 height 7
click at [389, 223] on div "PRIORITY MAIL" at bounding box center [417, 222] width 67 height 7
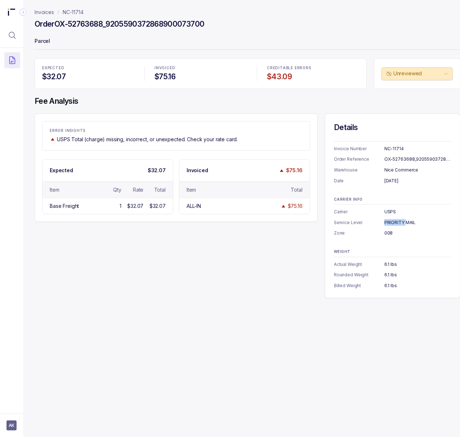
click at [389, 223] on div "PRIORITY MAIL" at bounding box center [417, 222] width 67 height 7
click at [390, 234] on div "008" at bounding box center [417, 232] width 67 height 7
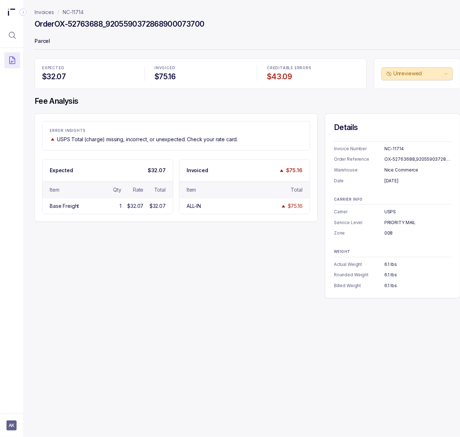
click at [390, 288] on div "6.1 lbs" at bounding box center [417, 285] width 67 height 7
click at [390, 284] on div "6.1 lbs" at bounding box center [417, 285] width 67 height 7
click at [73, 10] on p "NC-11714" at bounding box center [73, 12] width 21 height 7
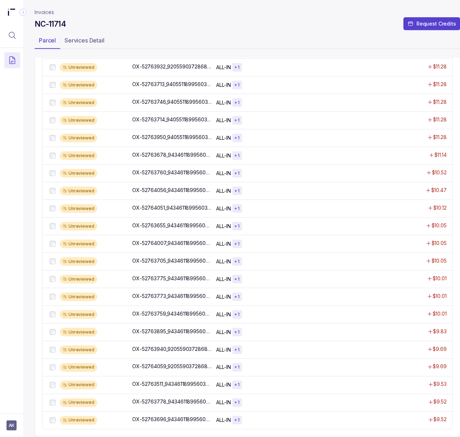
scroll to position [340, 0]
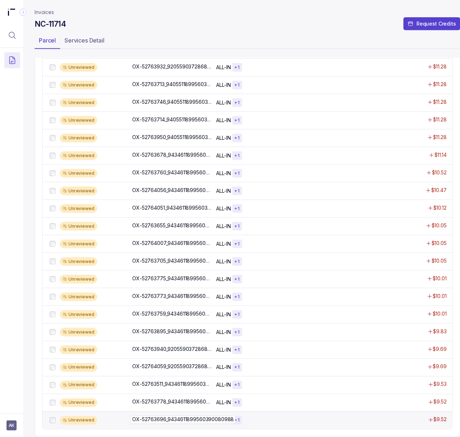
click at [198, 416] on p "OX-52763696_9434611899560390080988" at bounding box center [182, 420] width 105 height 8
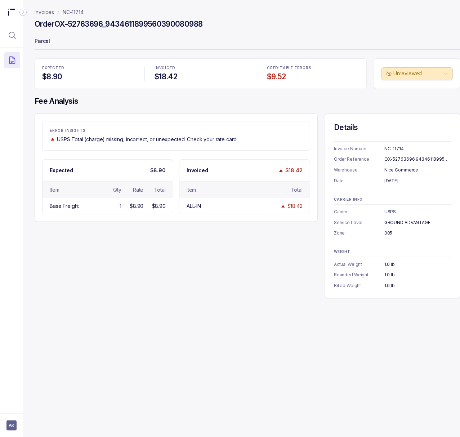
click at [74, 15] on p "NC-11714" at bounding box center [73, 12] width 21 height 7
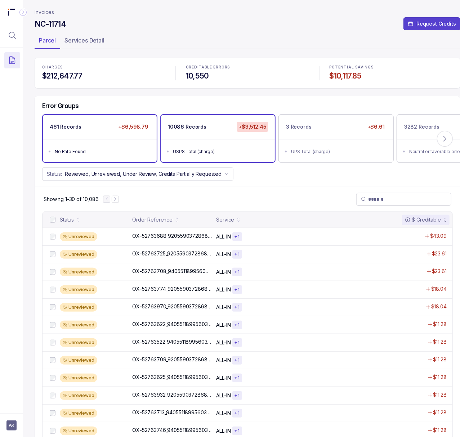
click at [93, 141] on ul "No Rate Found" at bounding box center [100, 150] width 114 height 23
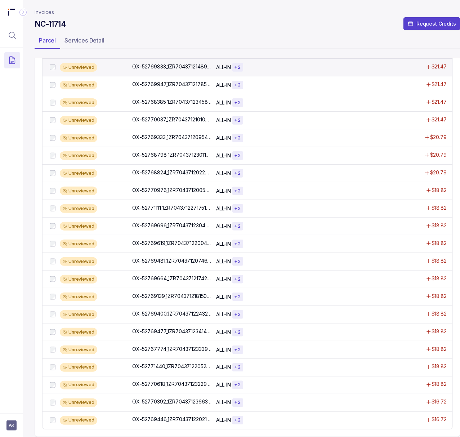
scroll to position [340, 0]
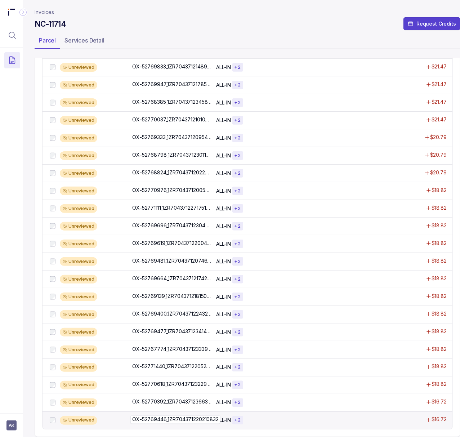
click at [196, 416] on p "OX-52769446_1ZR704371220210832" at bounding box center [175, 420] width 90 height 8
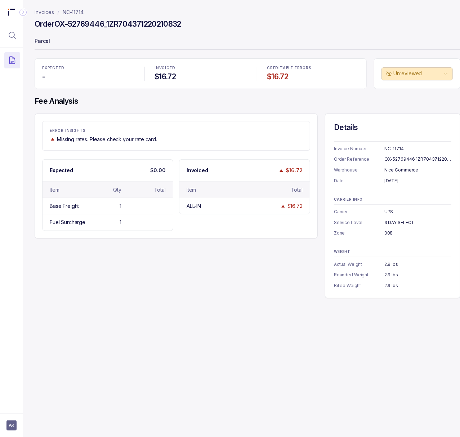
click at [394, 161] on div "OX-52769446_1ZR704371220210832" at bounding box center [417, 159] width 67 height 7
click at [394, 182] on div "March 27, 2025" at bounding box center [417, 180] width 67 height 7
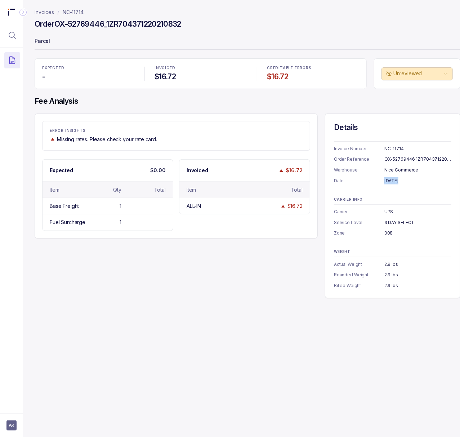
click at [394, 182] on div "March 27, 2025" at bounding box center [417, 180] width 67 height 7
click at [388, 211] on div "UPS" at bounding box center [417, 211] width 67 height 7
click at [396, 223] on div "3 DAY SELECT" at bounding box center [417, 222] width 67 height 7
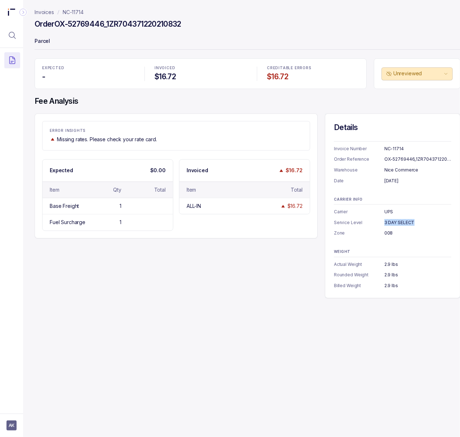
click at [396, 223] on div "3 DAY SELECT" at bounding box center [417, 222] width 67 height 7
click at [387, 233] on div "008" at bounding box center [417, 232] width 67 height 7
click at [391, 284] on div "2.9 lbs" at bounding box center [417, 285] width 67 height 7
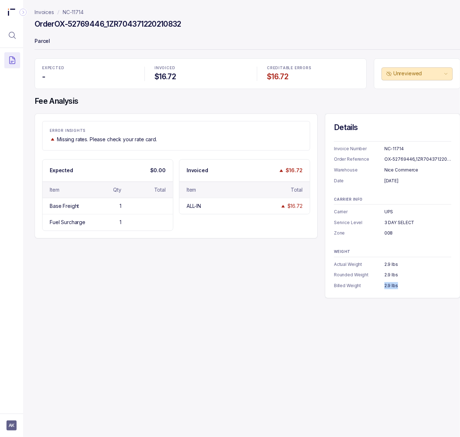
click at [391, 284] on div "2.9 lbs" at bounding box center [417, 285] width 67 height 7
click at [77, 12] on p "NC-11714" at bounding box center [73, 12] width 21 height 7
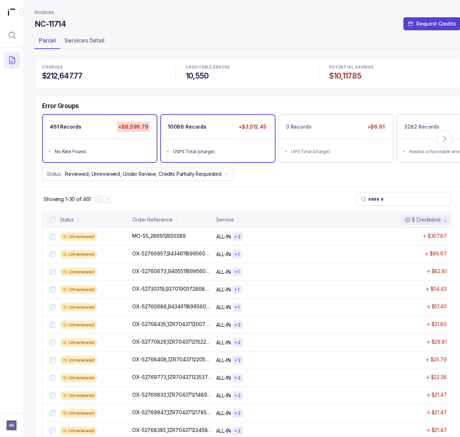
click at [227, 147] on li "USPS Total (charge)" at bounding box center [223, 151] width 100 height 9
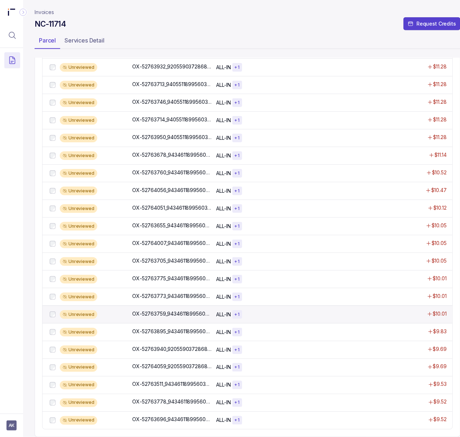
scroll to position [340, 0]
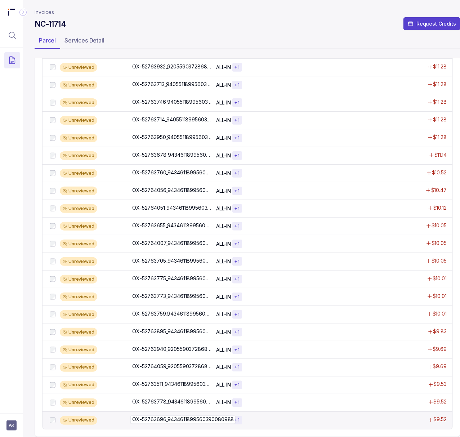
click at [183, 416] on p "OX-52763696_9434611899560390080988" at bounding box center [182, 420] width 105 height 8
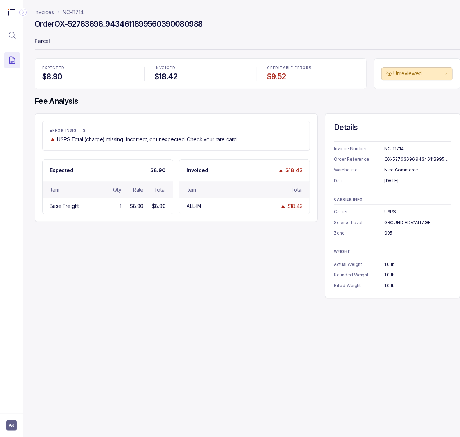
click at [391, 164] on div "Invoice Number NC-11714 Order Reference OX-52763696_9434611899560390080988 Ware…" at bounding box center [392, 162] width 117 height 43
click at [391, 161] on div "OX-52763696_9434611899560390080988" at bounding box center [417, 159] width 67 height 7
click at [398, 181] on div "March 10, 2025" at bounding box center [417, 180] width 67 height 7
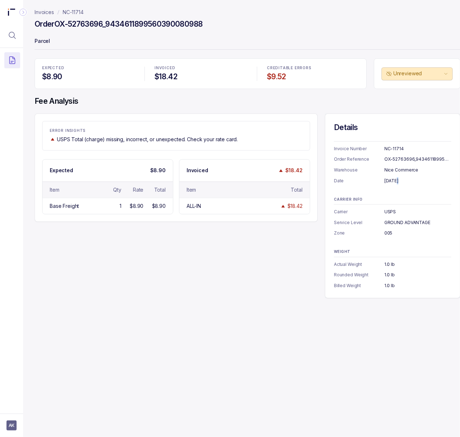
click at [398, 181] on div "March 10, 2025" at bounding box center [417, 180] width 67 height 7
click at [392, 214] on div "USPS" at bounding box center [417, 211] width 67 height 7
click at [388, 220] on div "GROUND ADVANTAGE" at bounding box center [417, 222] width 67 height 7
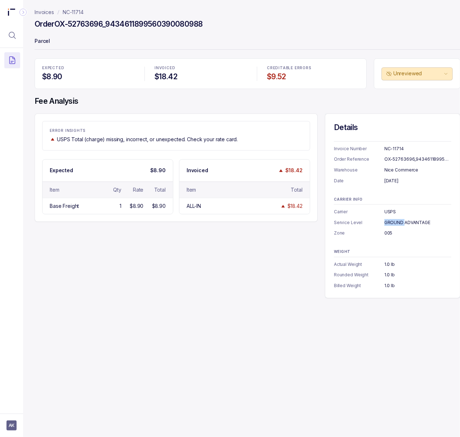
click at [388, 220] on div "GROUND ADVANTAGE" at bounding box center [417, 222] width 67 height 7
click at [391, 234] on div "005" at bounding box center [417, 232] width 67 height 7
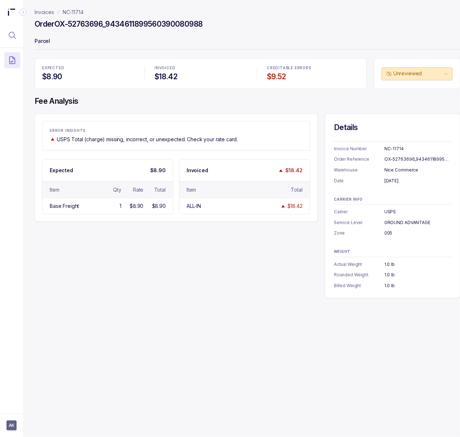
click at [390, 286] on div "1.0 lb" at bounding box center [417, 285] width 67 height 7
click at [81, 12] on p "NC-11714" at bounding box center [73, 12] width 21 height 7
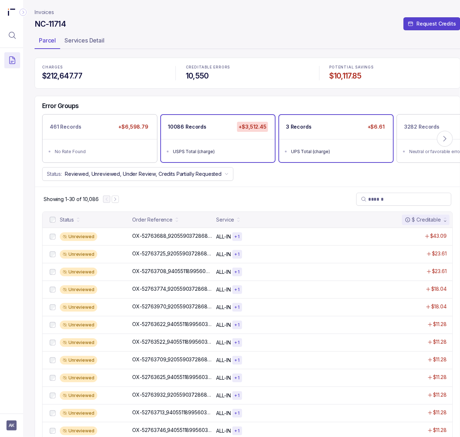
click at [339, 153] on div "UPS Total (charge)" at bounding box center [338, 151] width 94 height 7
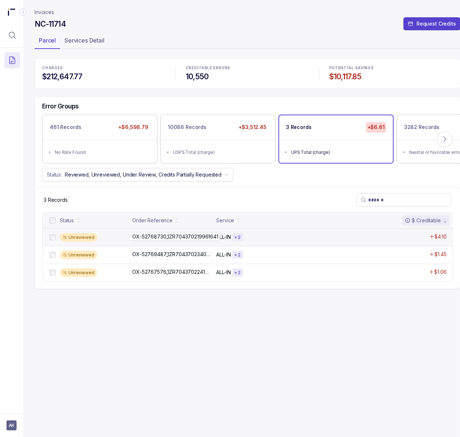
click at [164, 236] on p "OX-52768730_1ZR704370219961641" at bounding box center [175, 237] width 90 height 8
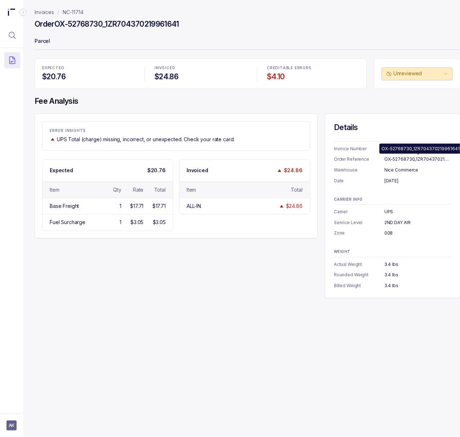
click at [401, 160] on div "OX-52768730_1ZR704370219961641" at bounding box center [417, 159] width 67 height 7
click at [395, 182] on div "March 25, 2025" at bounding box center [417, 180] width 67 height 7
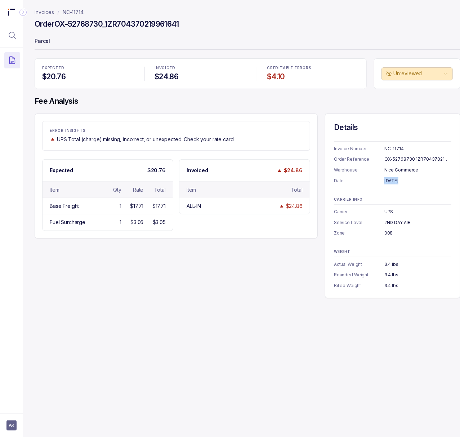
click at [395, 182] on div "March 25, 2025" at bounding box center [417, 180] width 67 height 7
click at [389, 221] on div "2ND DAY AIR" at bounding box center [417, 222] width 67 height 7
click at [391, 233] on div "008" at bounding box center [417, 232] width 67 height 7
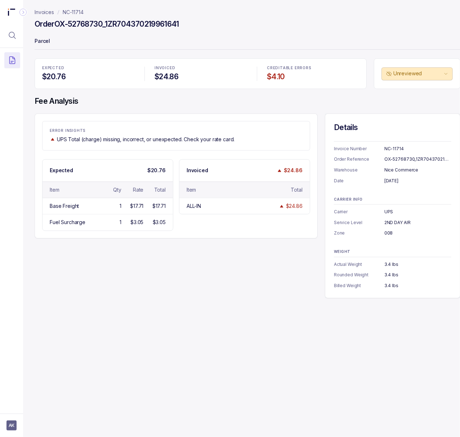
click at [391, 233] on div "008" at bounding box center [417, 232] width 67 height 7
click at [392, 287] on div "3.4 lbs" at bounding box center [417, 285] width 67 height 7
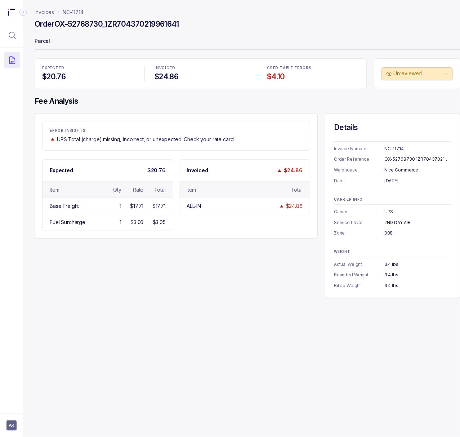
click at [262, 324] on div "Invoices NC-11714 Order OX-52768730_1ZR704370219961641 Parcel EXPECTED $20.76 I…" at bounding box center [244, 218] width 443 height 437
click at [75, 12] on p "NC-11714" at bounding box center [73, 12] width 21 height 7
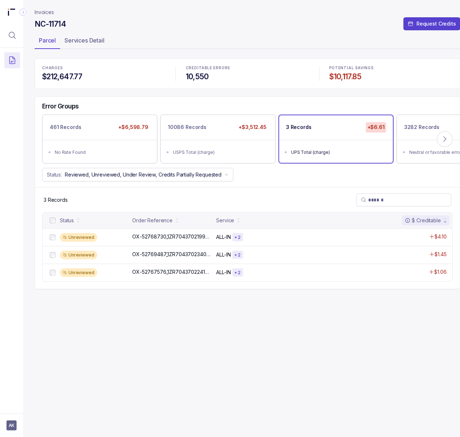
click at [47, 12] on p "Invoices" at bounding box center [44, 12] width 19 height 7
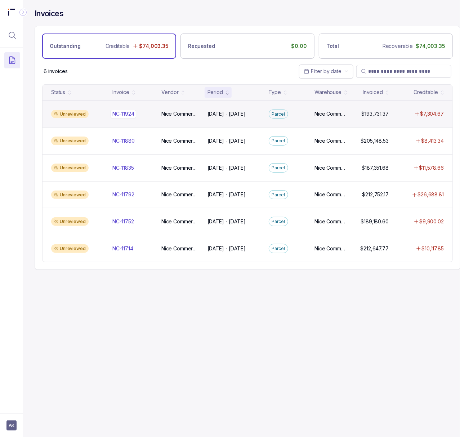
click at [128, 115] on p "NC-11924" at bounding box center [124, 114] width 26 height 8
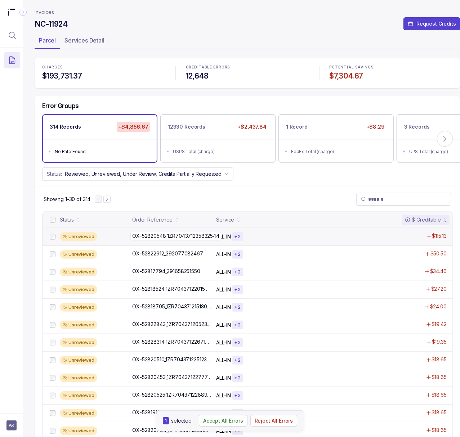
click at [139, 238] on p "OX-52820548_1ZR704371235832544" at bounding box center [175, 236] width 91 height 8
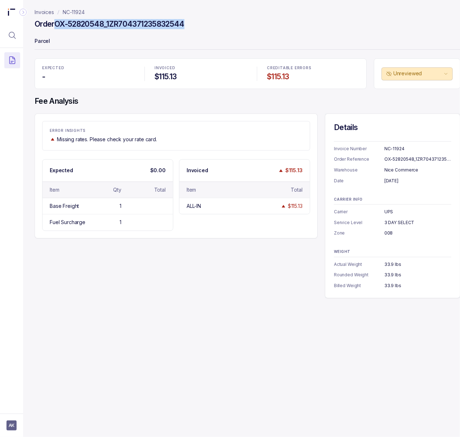
drag, startPoint x: 57, startPoint y: 22, endPoint x: 207, endPoint y: 25, distance: 150.2
click at [207, 25] on div "Order OX-52820548_1ZR704371235832544" at bounding box center [248, 25] width 426 height 13
click at [77, 12] on p "NC-11924" at bounding box center [74, 12] width 22 height 7
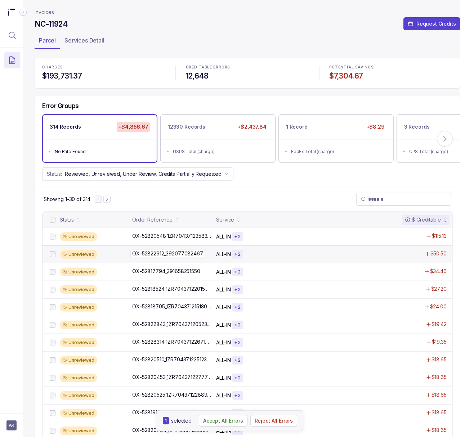
click at [146, 255] on p "OX-52822912_392077082467" at bounding box center [167, 254] width 75 height 8
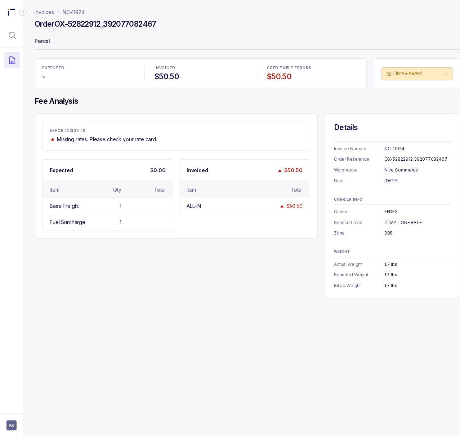
click at [398, 157] on div "OX-52822912_392077082467" at bounding box center [417, 159] width 67 height 7
click at [71, 14] on p "NC-11924" at bounding box center [74, 12] width 22 height 7
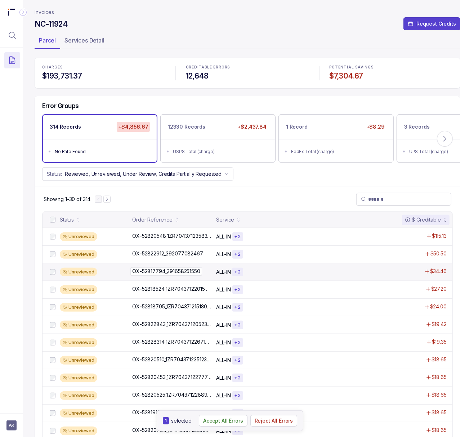
click at [166, 270] on p "OX-52817794_391658251550" at bounding box center [166, 271] width 72 height 8
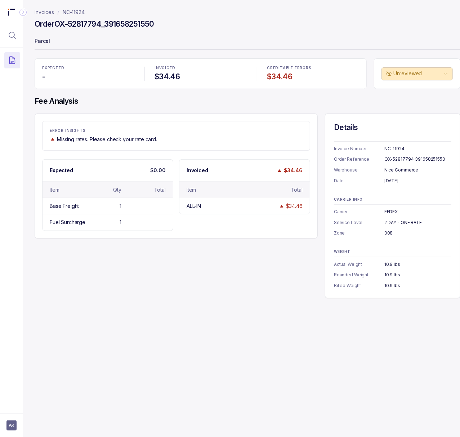
click at [400, 162] on div "OX-52817794_391658251550" at bounding box center [417, 159] width 67 height 7
click at [401, 162] on div "OX-52817794_391658251550" at bounding box center [417, 159] width 67 height 7
click at [71, 11] on p "NC-11924" at bounding box center [74, 12] width 22 height 7
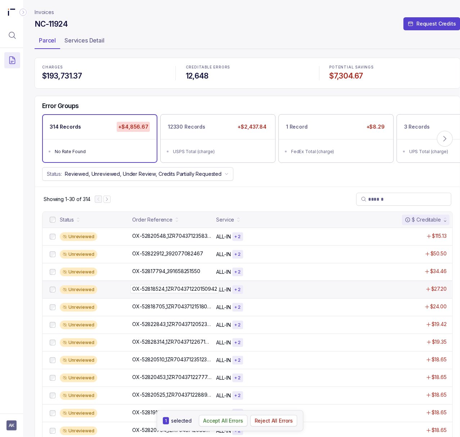
click at [172, 289] on p "OX-52818524_1ZR704371220150942" at bounding box center [174, 289] width 89 height 8
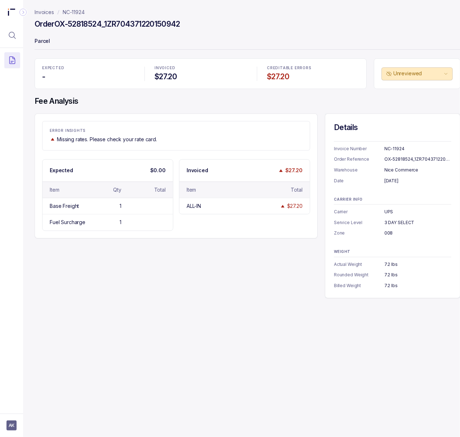
click at [395, 155] on div "Invoice Number NC-11924 Order Reference OX-52818524_1ZR704371220150942 Warehous…" at bounding box center [392, 162] width 117 height 43
click at [395, 156] on div "OX-52818524_1ZR704371220150942" at bounding box center [417, 159] width 67 height 7
click at [82, 13] on p "NC-11924" at bounding box center [74, 12] width 22 height 7
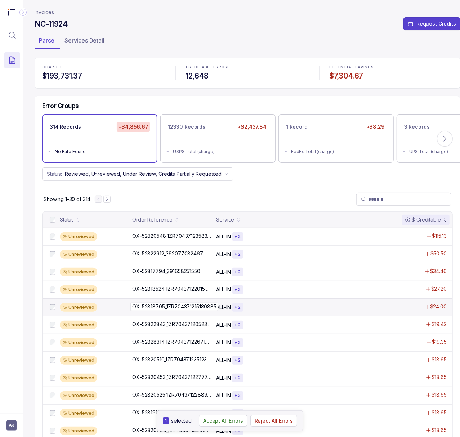
click at [161, 305] on p "OX-52818705_1ZR704371215180885" at bounding box center [174, 307] width 88 height 8
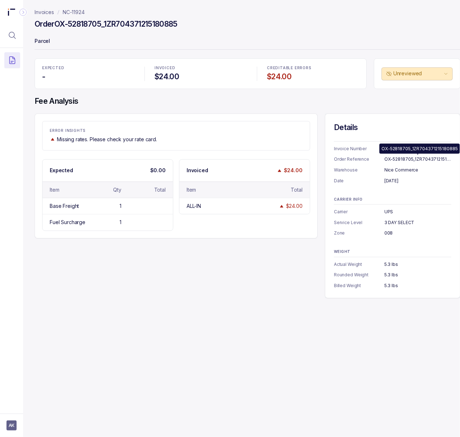
click at [390, 158] on div "OX-52818705_1ZR704371215180885" at bounding box center [417, 159] width 67 height 7
click at [71, 14] on p "NC-11924" at bounding box center [74, 12] width 22 height 7
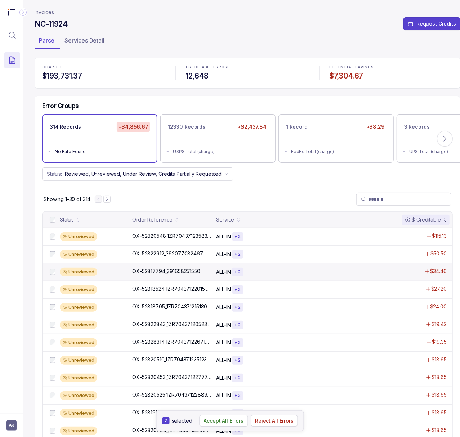
click at [55, 275] on div at bounding box center [52, 272] width 9 height 9
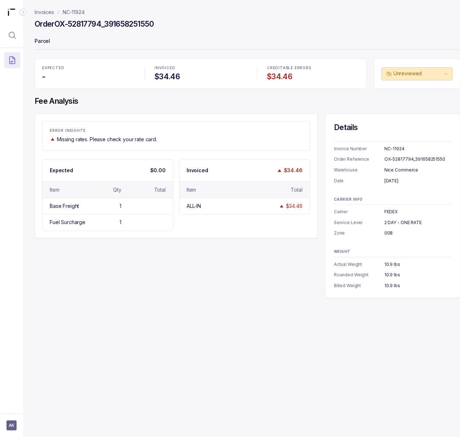
click at [80, 12] on p "NC-11924" at bounding box center [74, 12] width 22 height 7
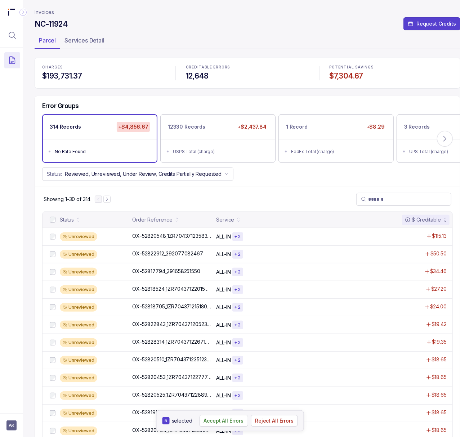
click at [236, 422] on p "Accept All Errors" at bounding box center [224, 420] width 40 height 7
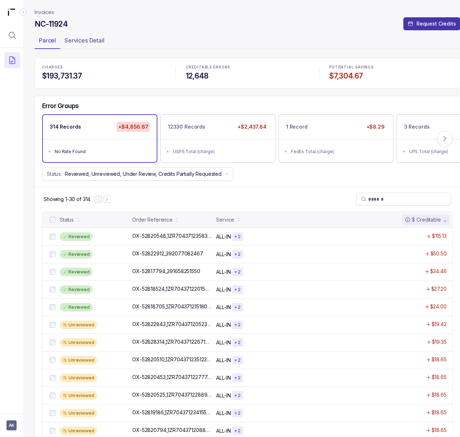
click at [421, 24] on p "Request Credits" at bounding box center [436, 23] width 40 height 7
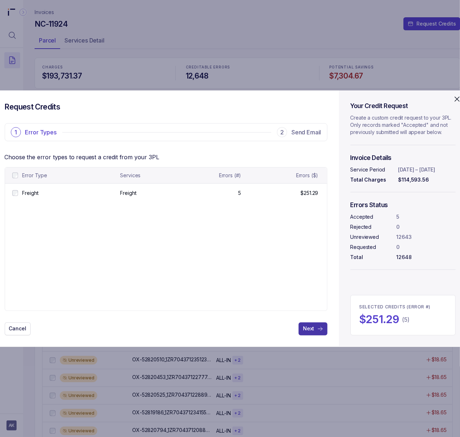
click at [309, 329] on p "Next" at bounding box center [308, 328] width 11 height 7
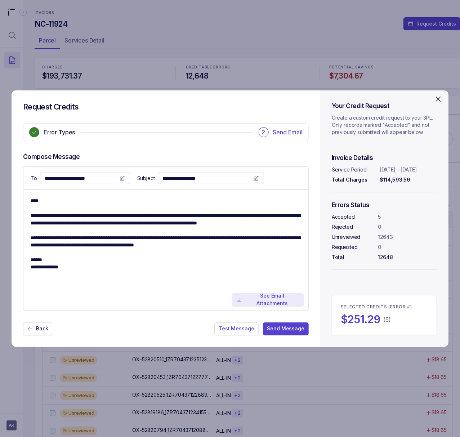
click at [261, 300] on p "See Email Attachments" at bounding box center [272, 299] width 55 height 15
click at [240, 326] on p "Test Message" at bounding box center [236, 328] width 35 height 7
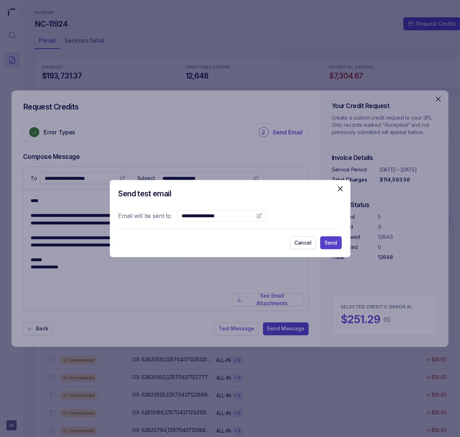
click at [192, 218] on input "text" at bounding box center [218, 215] width 72 height 7
type input "**********"
click at [332, 241] on p "Send" at bounding box center [330, 242] width 13 height 7
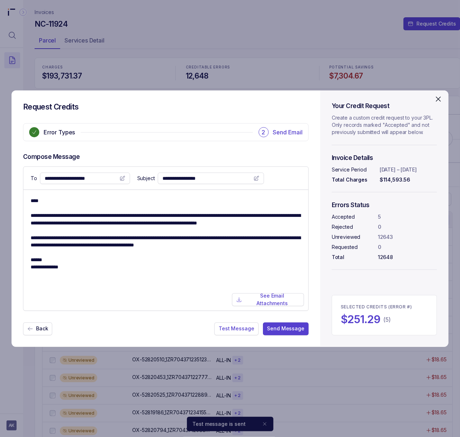
click at [437, 97] on icon "Close" at bounding box center [438, 99] width 4 height 4
